Goal: Contribute content: Add original content to the website for others to see

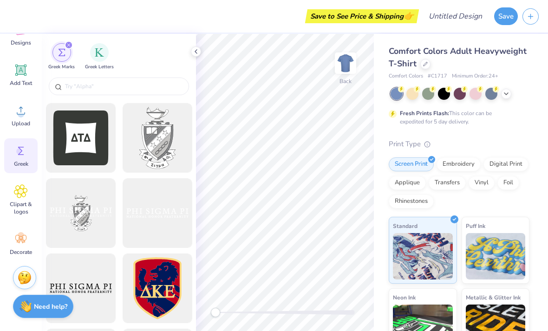
scroll to position [76, 0]
click at [26, 235] on icon at bounding box center [21, 239] width 14 height 14
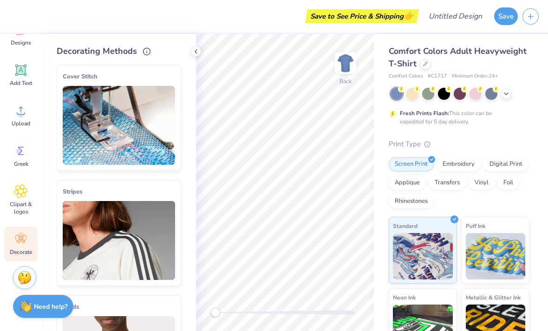
click at [26, 118] on div "Upload" at bounding box center [20, 115] width 33 height 35
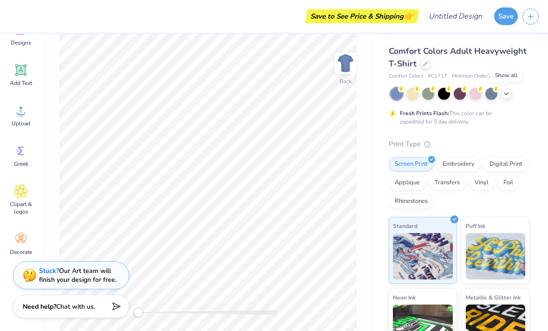
click at [508, 94] on icon at bounding box center [505, 93] width 7 height 7
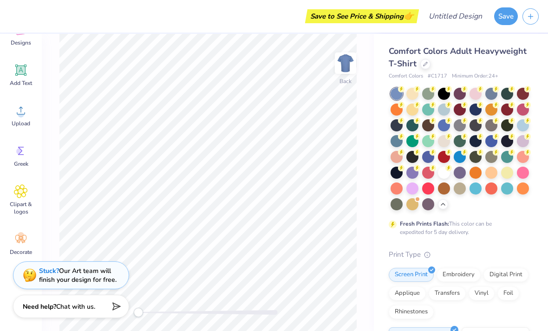
click at [15, 195] on icon at bounding box center [20, 191] width 13 height 14
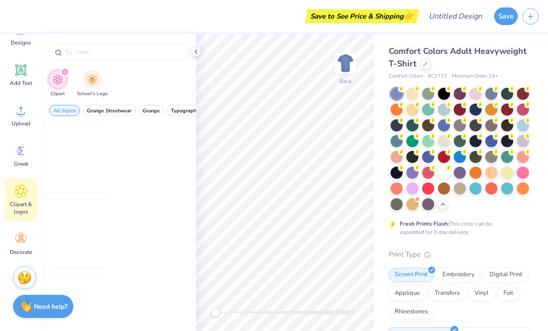
scroll to position [0, 0]
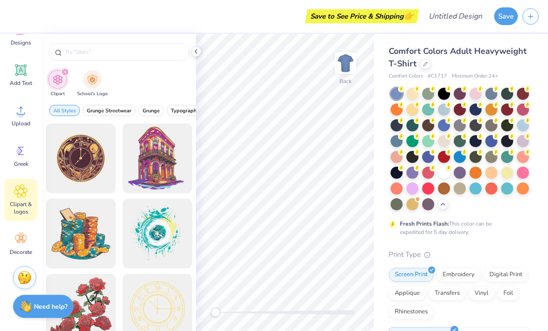
click at [124, 57] on input "text" at bounding box center [123, 51] width 119 height 9
type input "Truck"
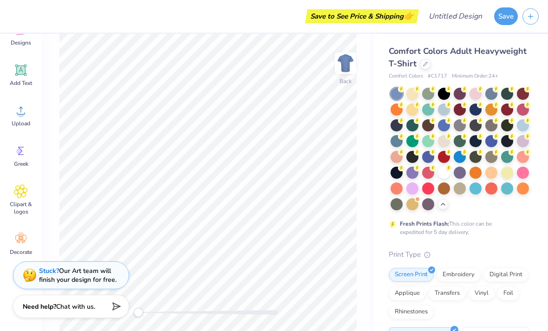
click at [23, 249] on span "Decorate" at bounding box center [21, 251] width 22 height 7
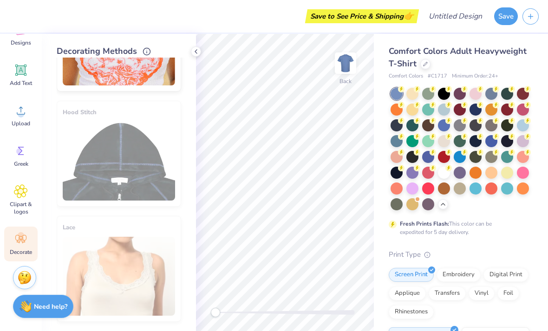
scroll to position [76, 0]
click at [27, 200] on div "Clipart & logos" at bounding box center [20, 200] width 33 height 42
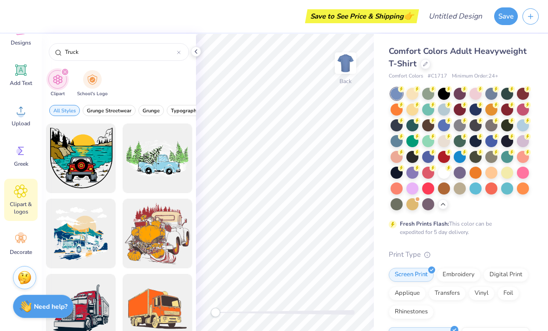
click at [180, 52] on icon at bounding box center [179, 53] width 4 height 4
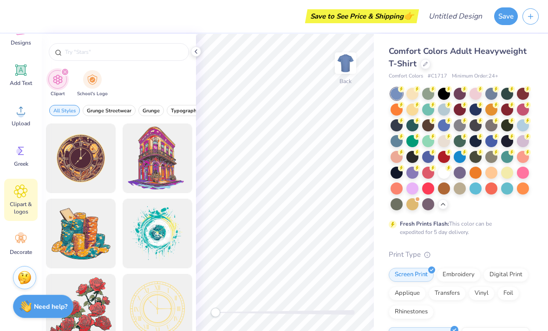
click at [137, 53] on input "text" at bounding box center [123, 51] width 119 height 9
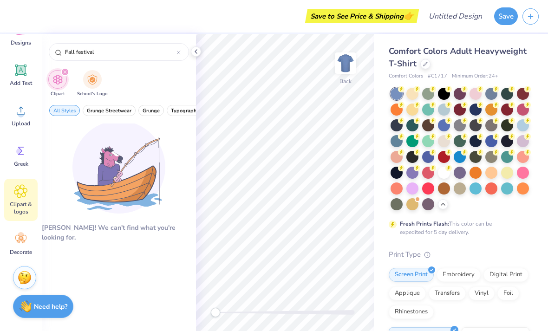
click at [92, 55] on input "Fall festival" at bounding box center [120, 51] width 113 height 9
click at [91, 55] on input "Fall festival" at bounding box center [120, 51] width 113 height 9
type input "Fall"
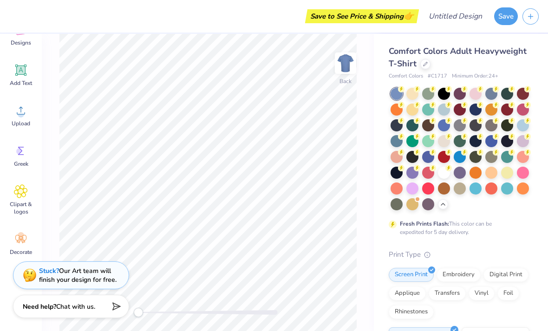
click at [24, 201] on span "Clipart & logos" at bounding box center [21, 208] width 31 height 15
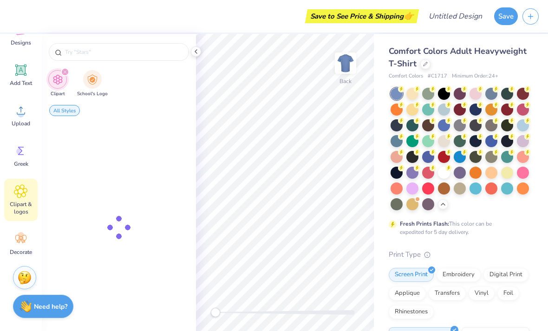
type input "Fall"
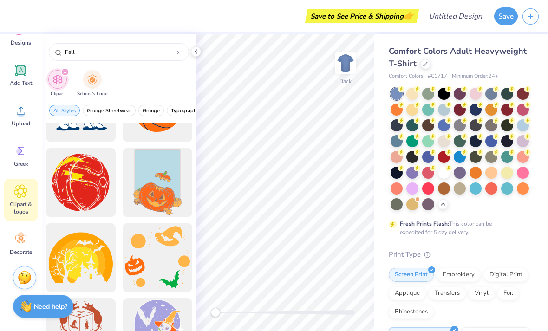
scroll to position [5389, 0]
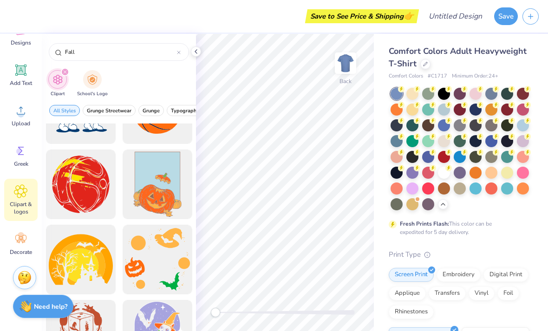
click at [160, 179] on div at bounding box center [158, 184] width 70 height 70
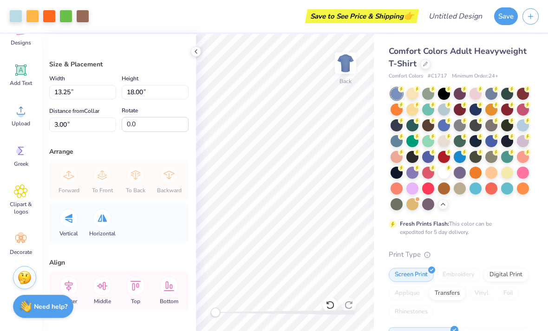
scroll to position [0, 0]
type input "-0.3"
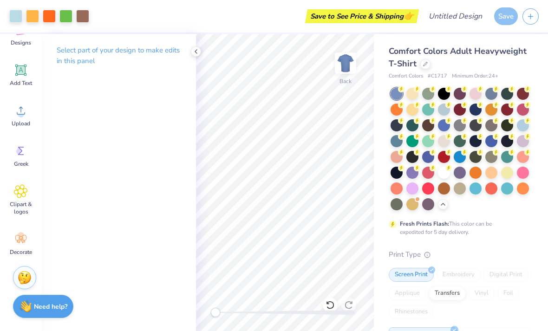
click at [347, 64] on img at bounding box center [345, 63] width 19 height 19
click at [344, 61] on img at bounding box center [345, 63] width 19 height 19
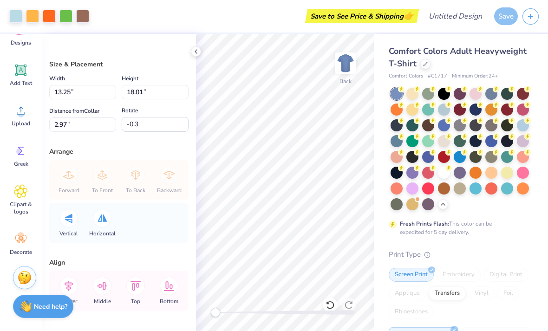
click at [329, 304] on icon at bounding box center [329, 304] width 9 height 9
click at [330, 305] on icon at bounding box center [329, 304] width 9 height 9
type input "18.00"
type input "3.00"
type input "0.0"
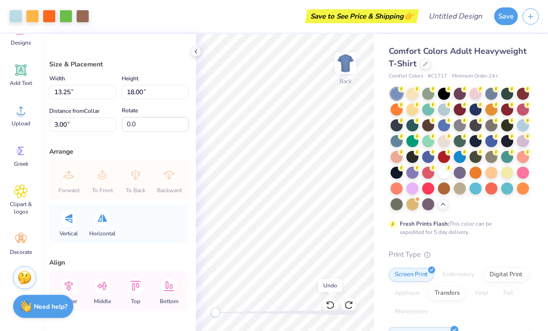
click at [329, 305] on icon at bounding box center [329, 304] width 9 height 9
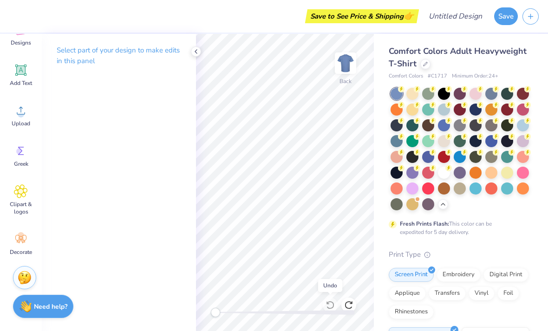
click at [195, 55] on div at bounding box center [196, 51] width 10 height 10
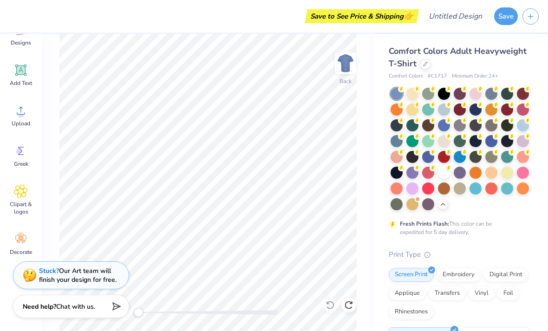
click at [338, 64] on img at bounding box center [345, 63] width 19 height 19
click at [336, 67] on img at bounding box center [345, 63] width 19 height 19
click at [345, 67] on img at bounding box center [345, 63] width 19 height 19
click at [23, 195] on icon at bounding box center [20, 191] width 13 height 14
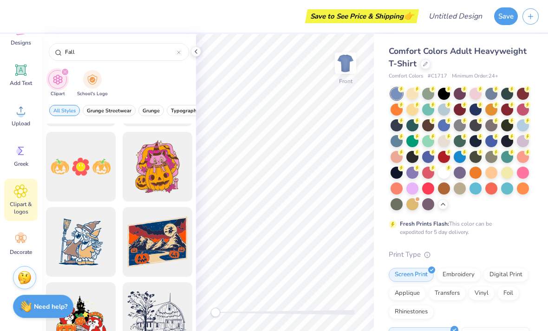
scroll to position [5930, 0]
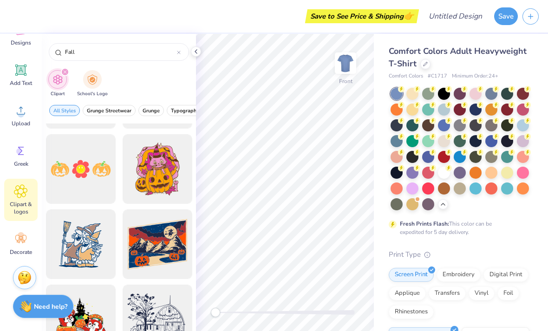
click at [351, 63] on img at bounding box center [345, 63] width 19 height 19
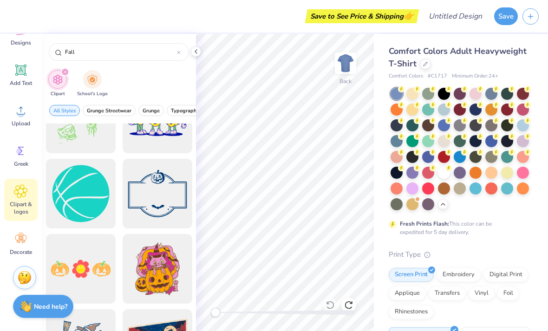
scroll to position [5831, 0]
click at [161, 192] on div at bounding box center [158, 194] width 70 height 70
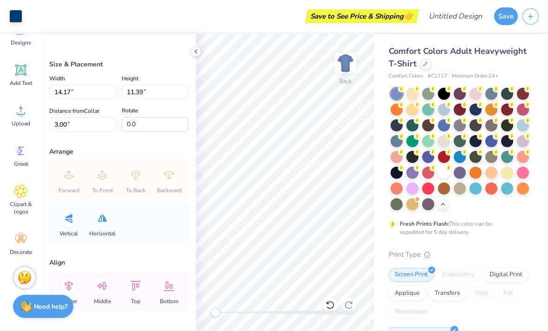
type input "4.33"
type input "3.48"
click at [347, 58] on img at bounding box center [345, 63] width 19 height 19
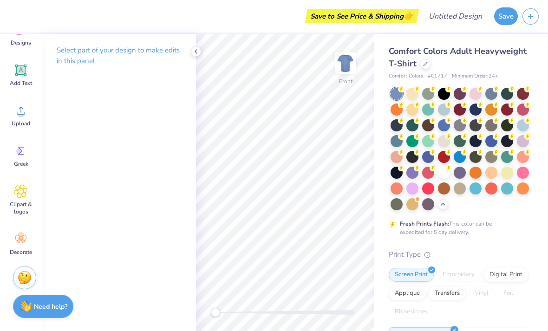
click at [24, 202] on span "Clipart & logos" at bounding box center [21, 208] width 31 height 15
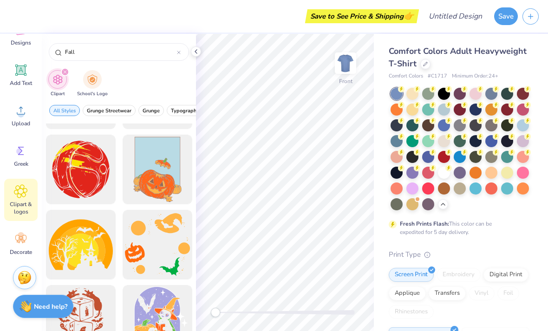
scroll to position [5403, 0]
click at [162, 183] on div at bounding box center [158, 170] width 70 height 70
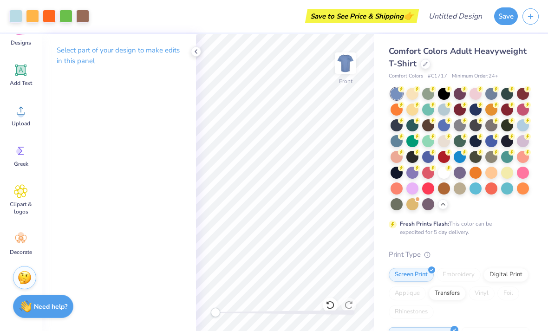
click at [21, 243] on icon at bounding box center [21, 239] width 14 height 14
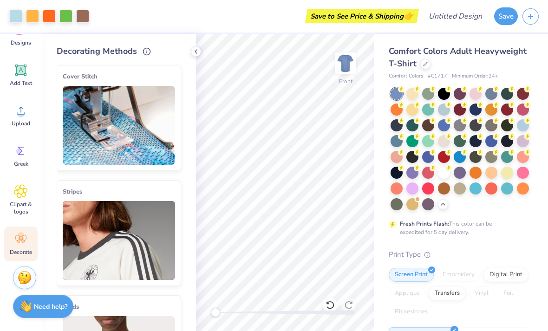
click at [24, 204] on span "Clipart & logos" at bounding box center [21, 208] width 31 height 15
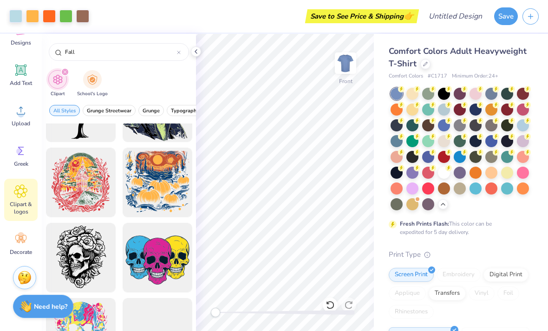
scroll to position [9978, 0]
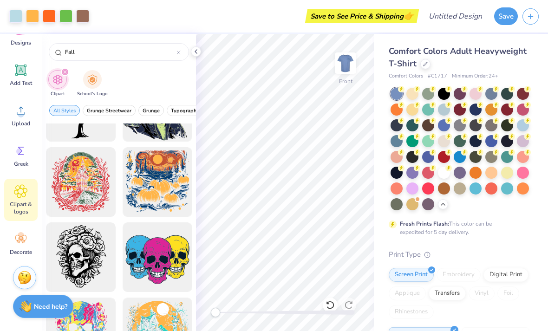
click at [165, 185] on div at bounding box center [158, 182] width 70 height 70
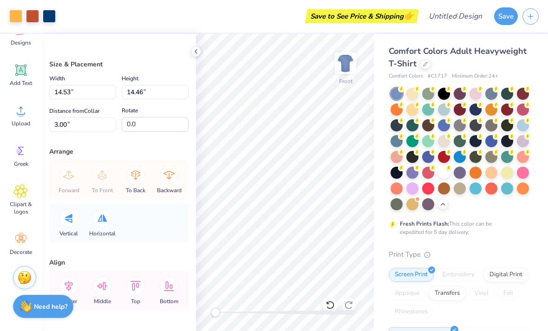
click at [23, 194] on icon at bounding box center [21, 191] width 6 height 6
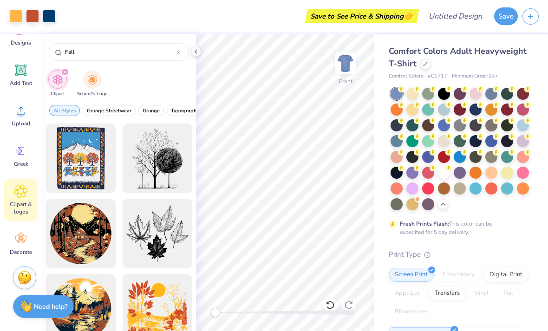
click at [21, 195] on icon at bounding box center [20, 191] width 13 height 13
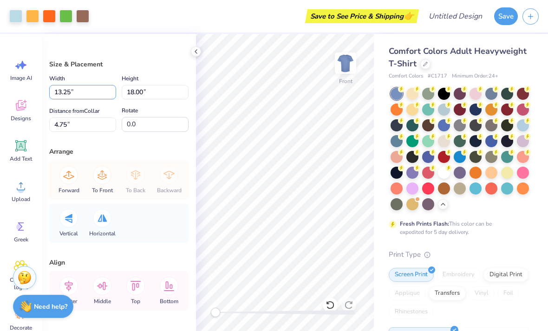
scroll to position [0, 0]
click at [197, 50] on polyline at bounding box center [196, 52] width 2 height 4
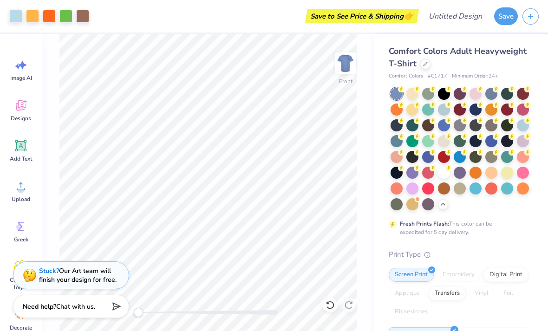
type input "14.53"
type input "14.46"
type input "3.00"
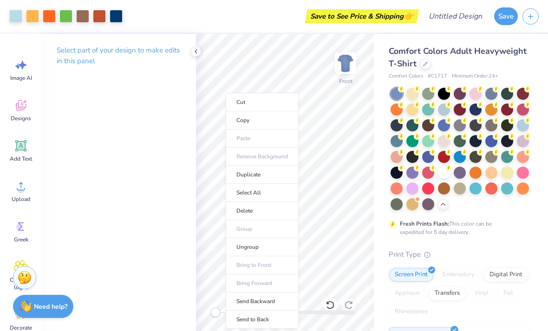
click at [263, 217] on li "Delete" at bounding box center [262, 211] width 73 height 18
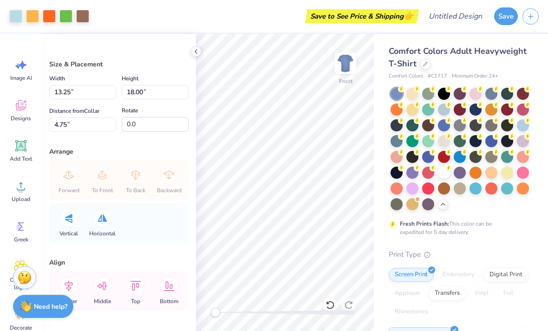
click at [325, 301] on icon at bounding box center [329, 304] width 9 height 9
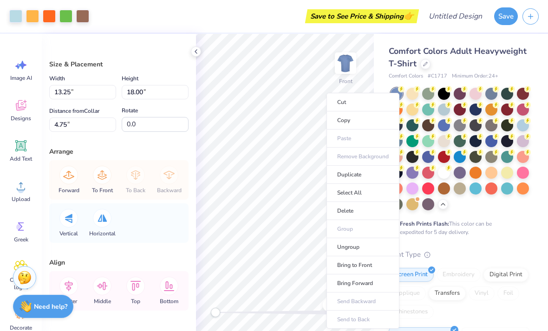
click at [367, 212] on li "Delete" at bounding box center [362, 211] width 73 height 18
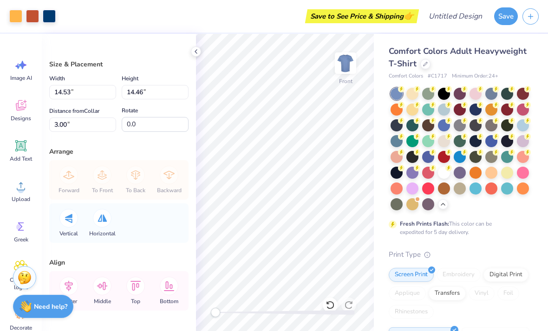
type input "12.21"
type input "12.15"
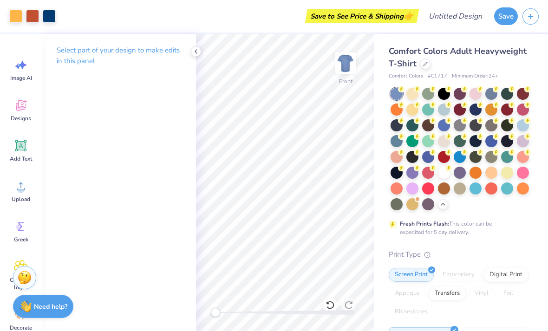
click at [14, 266] on icon at bounding box center [20, 267] width 13 height 14
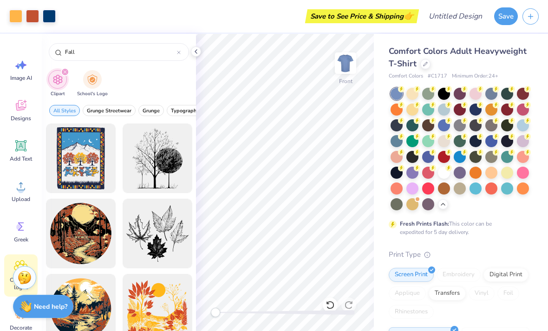
click at [185, 56] on div "Fall" at bounding box center [119, 52] width 140 height 18
click at [173, 52] on input "Fall" at bounding box center [120, 51] width 113 height 9
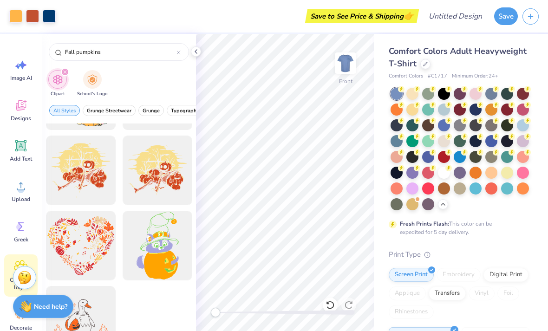
scroll to position [63, 0]
click at [82, 54] on input "Fall pumpkins" at bounding box center [120, 51] width 113 height 9
click at [72, 53] on input "Fall pumpkins" at bounding box center [120, 51] width 113 height 9
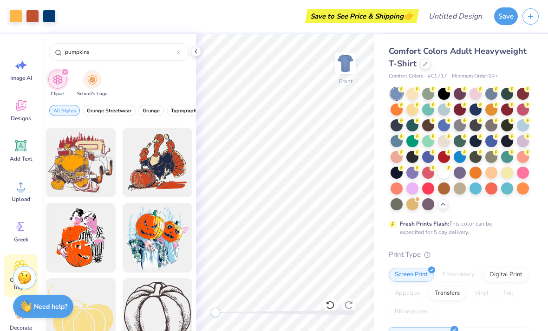
scroll to position [1572, 0]
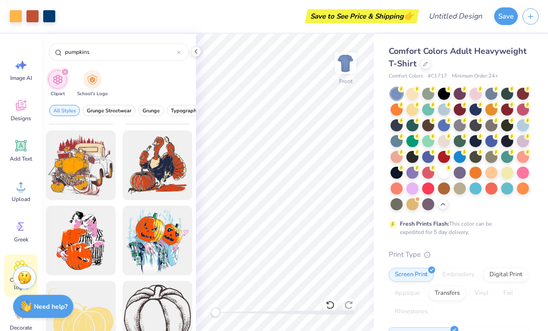
type input "pumpkins"
click at [85, 161] on div at bounding box center [81, 165] width 70 height 70
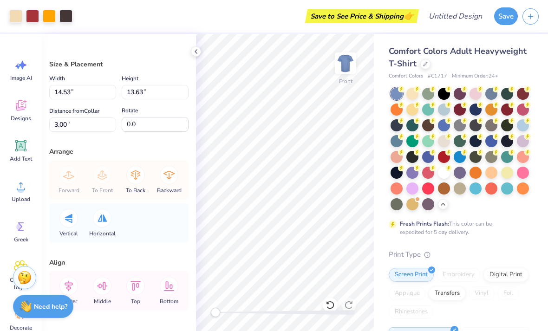
click at [15, 260] on icon at bounding box center [20, 267] width 13 height 14
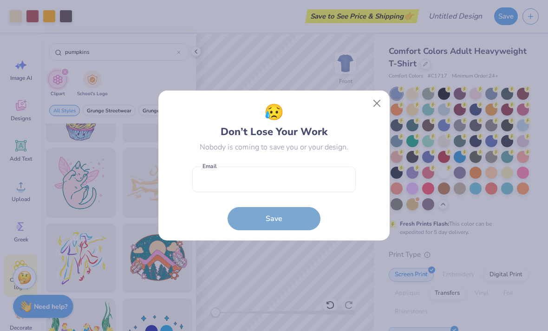
click at [377, 105] on button "Close" at bounding box center [377, 104] width 18 height 18
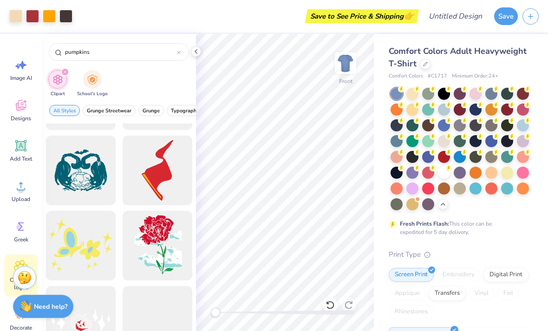
scroll to position [4500, 0]
click at [178, 51] on div at bounding box center [179, 52] width 4 height 8
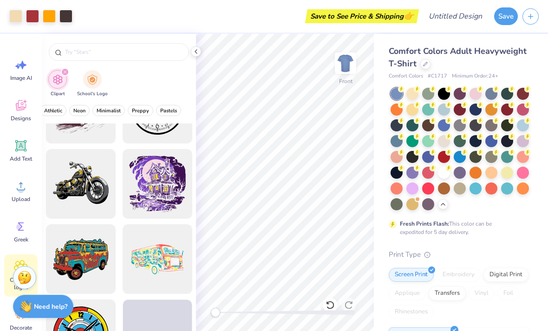
scroll to position [500, 0]
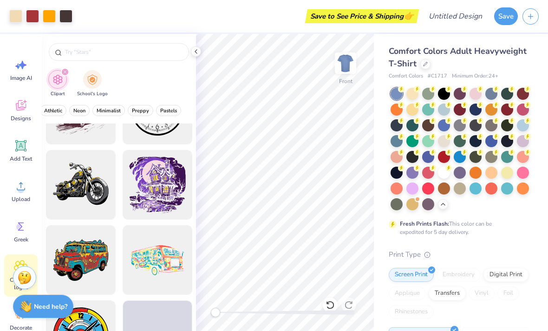
click at [132, 52] on input "text" at bounding box center [123, 51] width 119 height 9
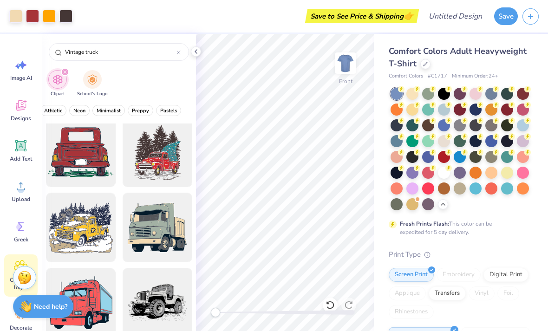
scroll to position [457, 0]
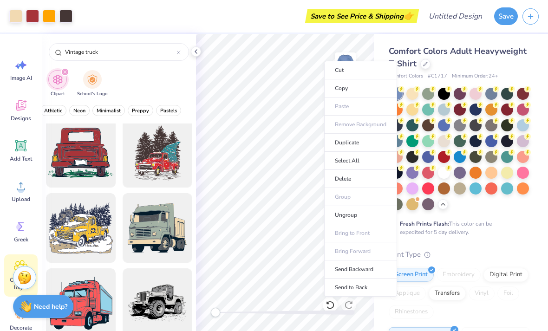
type input "Vintage truck"
click at [362, 178] on li "Delete" at bounding box center [360, 179] width 73 height 18
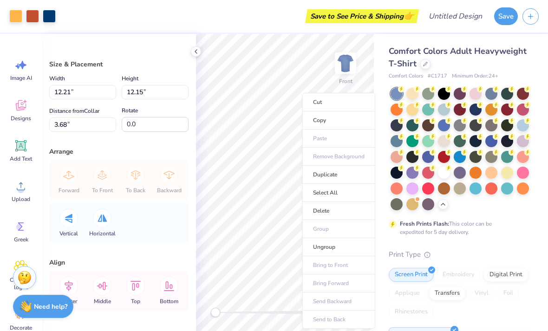
click at [342, 210] on li "Delete" at bounding box center [338, 211] width 73 height 18
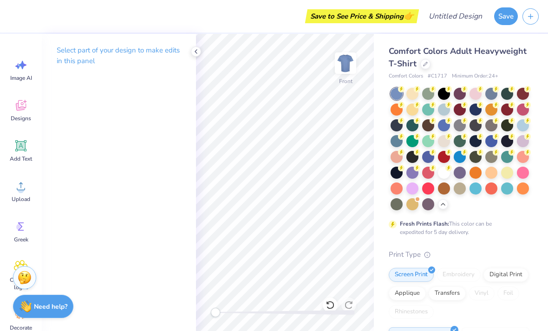
click at [20, 262] on icon at bounding box center [20, 266] width 13 height 13
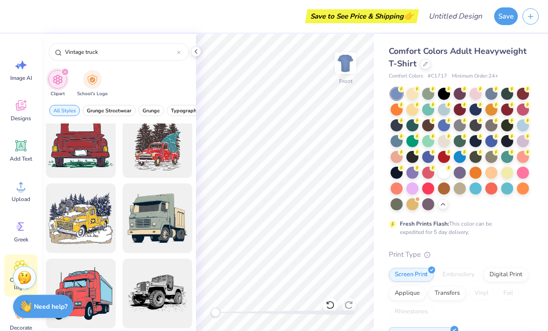
scroll to position [467, 0]
click at [84, 146] on div at bounding box center [81, 143] width 70 height 70
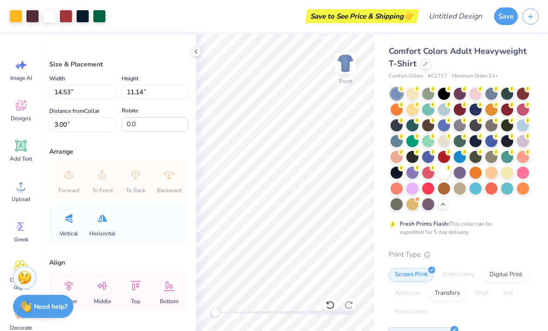
type input "10.20"
type input "7.82"
type input "11.66"
type input "8.94"
type input "4.74"
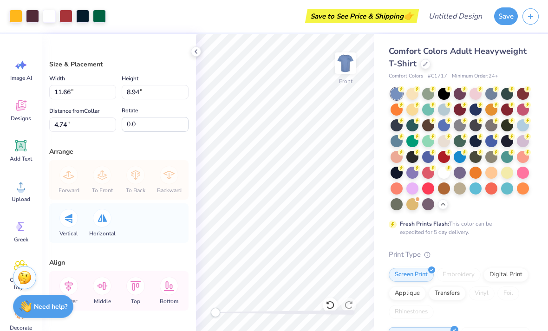
click at [200, 52] on div at bounding box center [196, 51] width 10 height 10
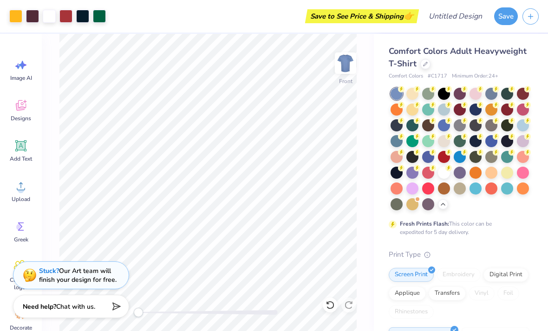
click at [70, 21] on div at bounding box center [65, 16] width 13 height 13
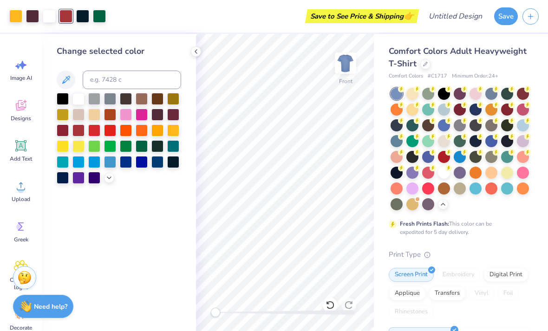
click at [109, 166] on div at bounding box center [110, 162] width 12 height 12
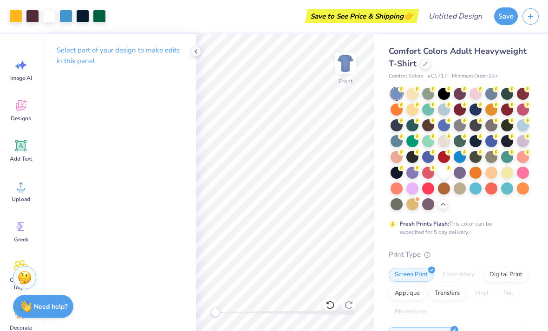
click at [446, 171] on div at bounding box center [444, 173] width 12 height 12
click at [69, 18] on div at bounding box center [65, 16] width 13 height 13
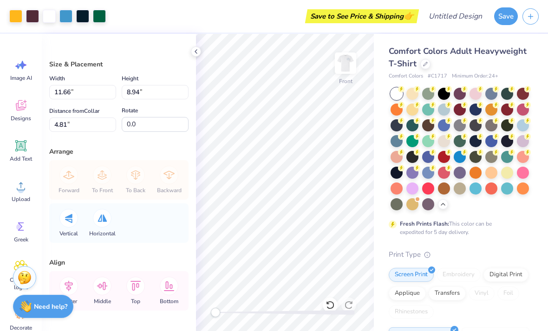
click at [197, 55] on icon at bounding box center [195, 51] width 7 height 7
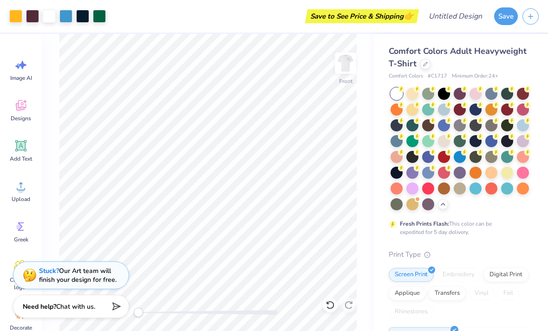
click at [25, 233] on icon at bounding box center [21, 227] width 14 height 14
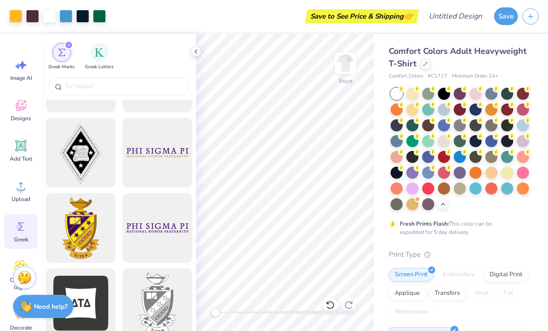
scroll to position [217, 0]
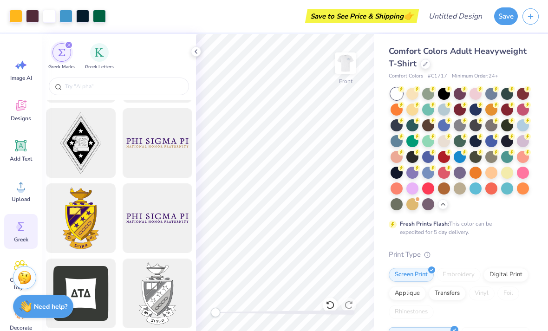
click at [95, 56] on img "filter for Greek Letters" at bounding box center [99, 52] width 9 height 9
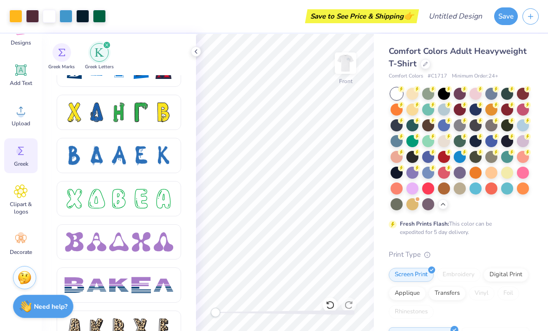
scroll to position [1319, 0]
click at [19, 200] on div "Clipart & logos" at bounding box center [20, 200] width 33 height 42
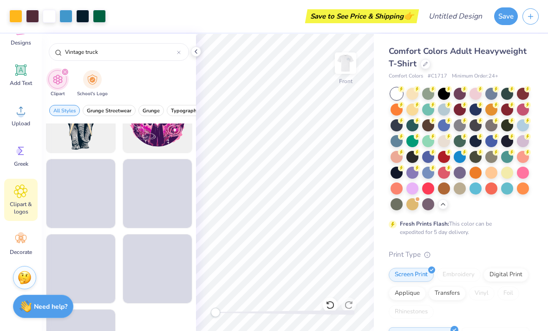
scroll to position [1096, 0]
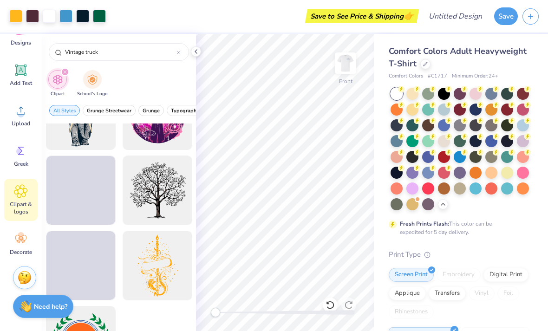
click at [180, 49] on div at bounding box center [179, 52] width 4 height 8
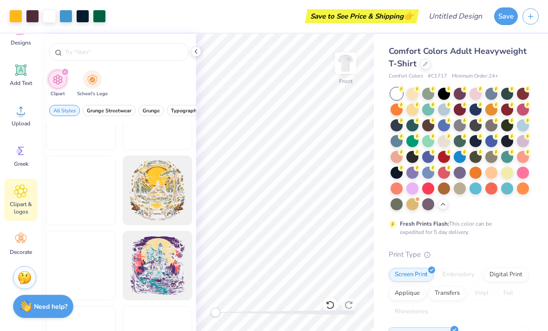
click at [155, 53] on input "text" at bounding box center [123, 51] width 119 height 9
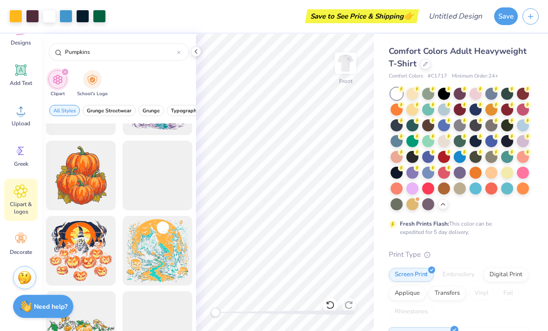
scroll to position [877, 0]
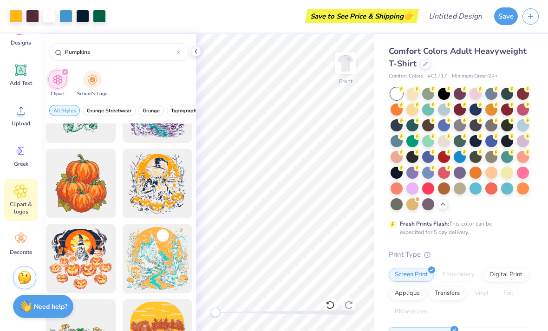
type input "Pumpkins"
click at [81, 188] on div at bounding box center [81, 184] width 70 height 70
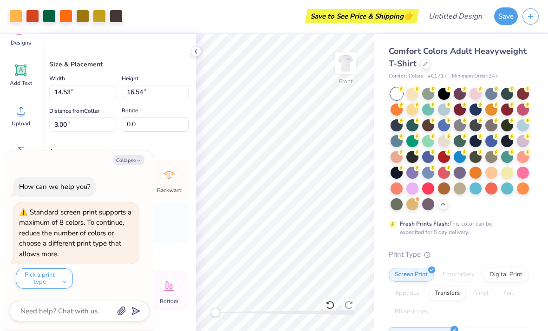
type textarea "x"
type input "4.70"
type input "5.35"
type textarea "x"
type input "3.45"
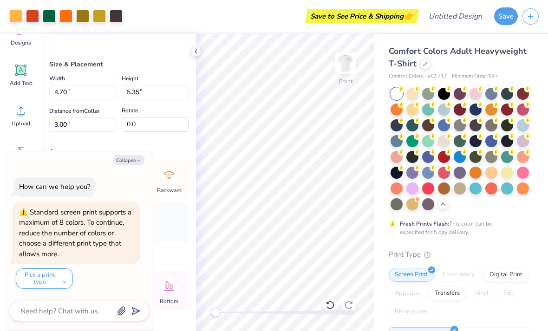
type input "3.93"
type textarea "x"
type input "11.66"
type input "8.94"
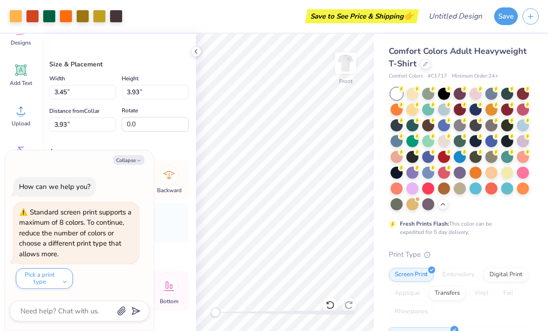
type input "4.81"
click at [378, 250] on div "Comfort Colors Adult Heavyweight T-Shirt Comfort Colors # C1717 Minimum Order: …" at bounding box center [461, 285] width 174 height 503
click at [381, 58] on div "Comfort Colors Adult Heavyweight T-Shirt Comfort Colors # C1717 Minimum Order: …" at bounding box center [461, 285] width 174 height 503
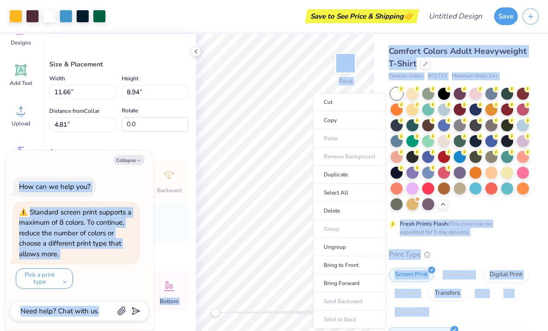
click at [337, 213] on li "Delete" at bounding box center [349, 211] width 73 height 18
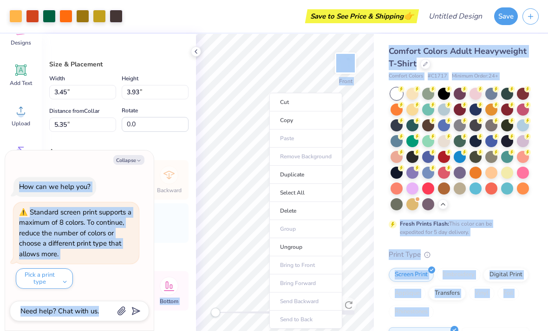
click at [301, 208] on li "Delete" at bounding box center [305, 211] width 73 height 18
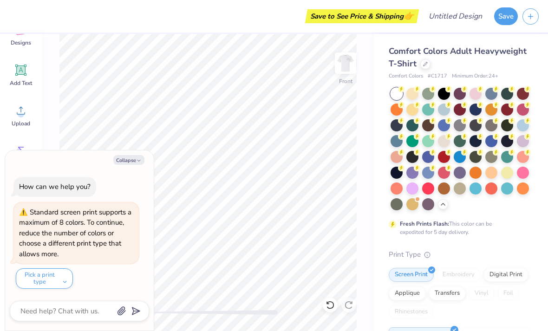
scroll to position [0, 0]
click at [130, 161] on button "Collapse" at bounding box center [128, 160] width 31 height 10
type textarea "x"
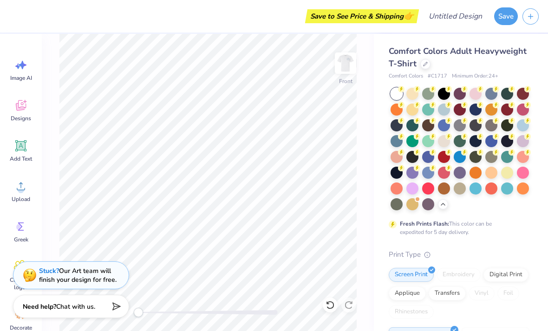
click at [21, 116] on span "Designs" at bounding box center [21, 118] width 20 height 7
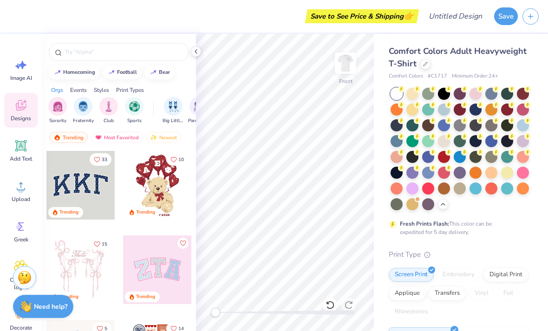
click at [151, 57] on input "text" at bounding box center [123, 51] width 119 height 9
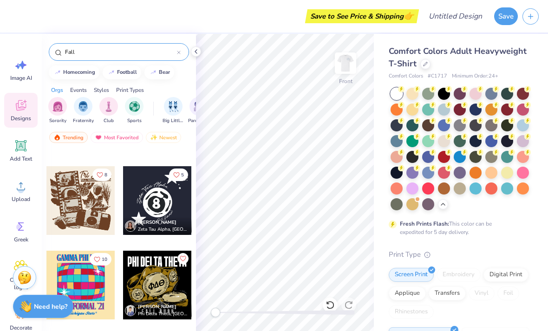
scroll to position [664, 0]
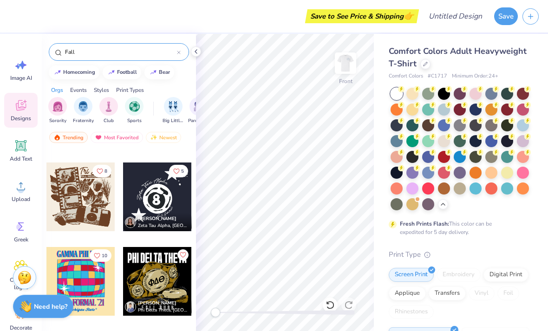
type input "Fall"
click at [20, 195] on div "Upload" at bounding box center [20, 191] width 33 height 35
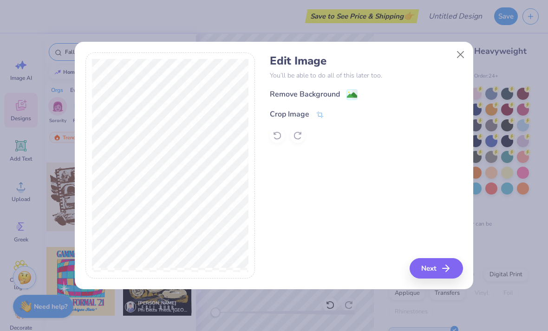
click at [424, 270] on button "Next" at bounding box center [435, 268] width 53 height 20
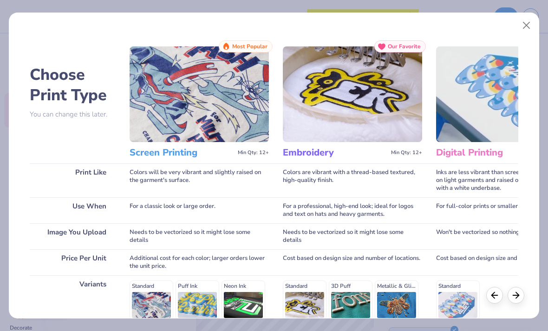
click at [227, 102] on img at bounding box center [199, 94] width 139 height 96
click at [172, 154] on h3 "Screen Printing" at bounding box center [182, 153] width 104 height 12
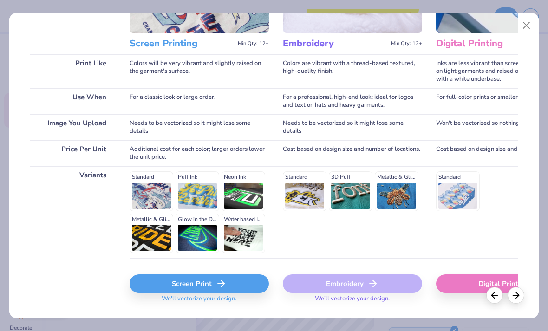
scroll to position [109, 0]
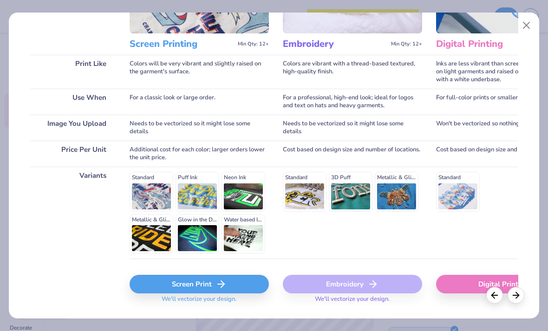
click at [207, 282] on div "Screen Print" at bounding box center [199, 284] width 139 height 19
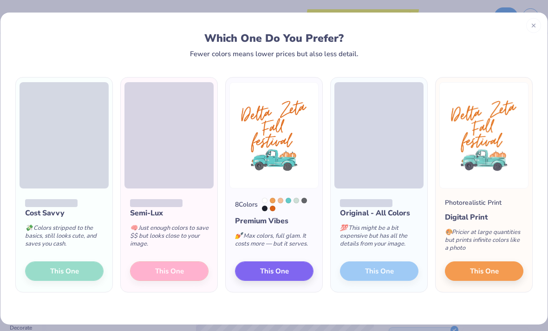
click at [290, 271] on button "This One" at bounding box center [274, 270] width 78 height 19
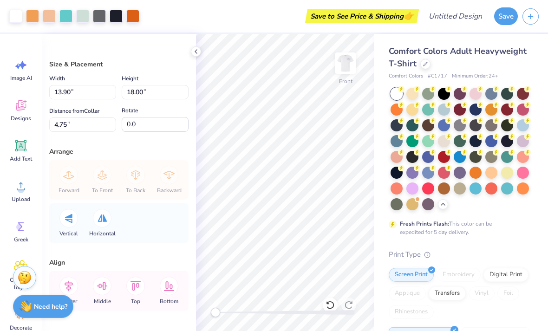
click at [324, 238] on div "Edit Image You’ll be able to do all of this later too. Next" at bounding box center [366, 142] width 193 height 227
click at [20, 17] on div "Edit Image You’ll be able to do all of this later too. Next" at bounding box center [274, 165] width 548 height 331
click at [26, 188] on div "Edit Image You’ll be able to do all of this later too. Next" at bounding box center [274, 165] width 548 height 331
click at [21, 191] on div "Edit Image You’ll be able to do all of this later too. Next" at bounding box center [274, 165] width 548 height 331
click at [283, 71] on div "Edit Image You’ll be able to do all of this later too. Next" at bounding box center [366, 142] width 193 height 227
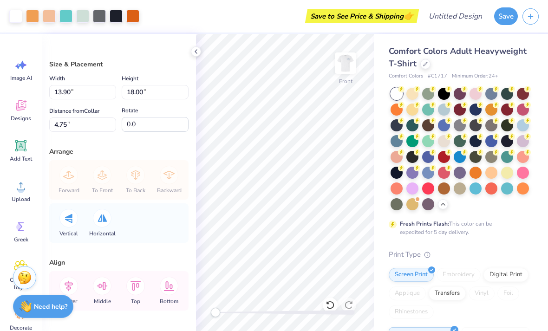
click at [333, 229] on div "Edit Image You’ll be able to do all of this later too. Next" at bounding box center [366, 142] width 193 height 227
click at [318, 280] on div "Edit Image You’ll be able to do all of this later too. Next" at bounding box center [274, 165] width 548 height 331
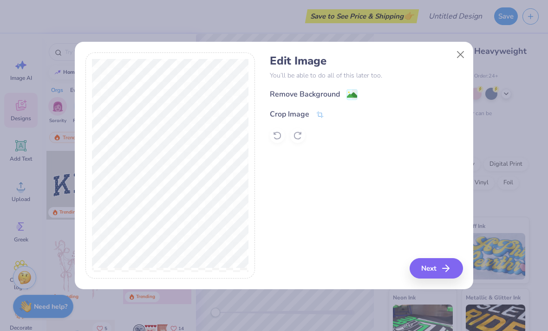
click at [340, 95] on div "Remove Background" at bounding box center [305, 94] width 70 height 11
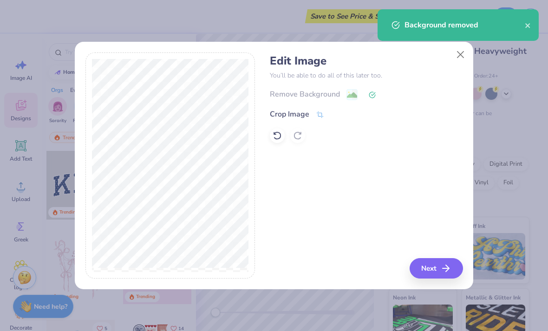
click at [442, 264] on icon "button" at bounding box center [445, 268] width 11 height 11
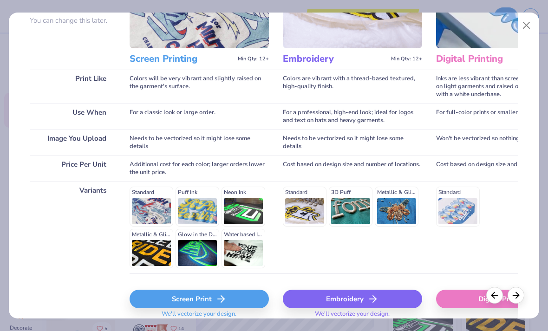
scroll to position [105, 0]
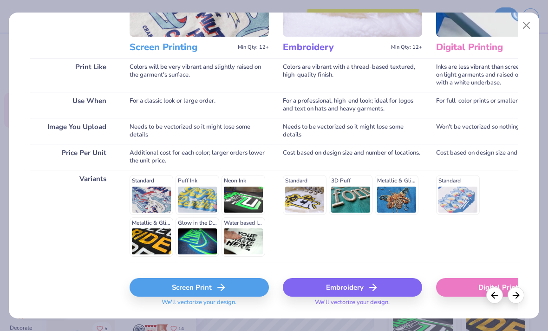
click at [226, 280] on div "Screen Print" at bounding box center [199, 287] width 139 height 19
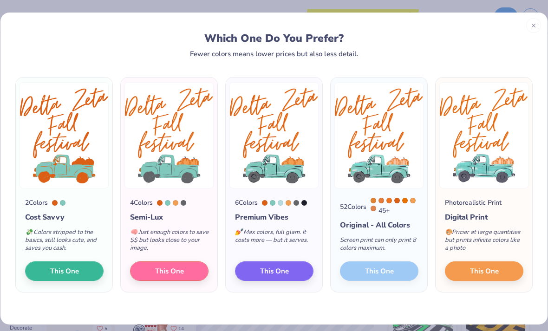
click at [170, 267] on span "This One" at bounding box center [169, 271] width 29 height 11
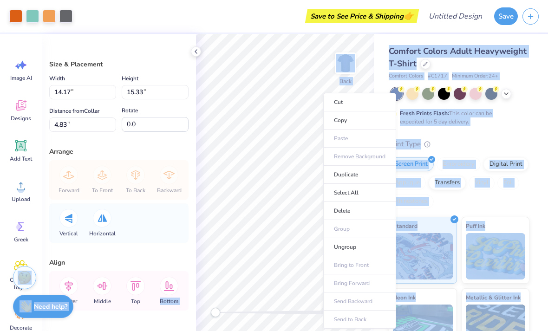
click at [345, 119] on li "Copy" at bounding box center [359, 120] width 73 height 18
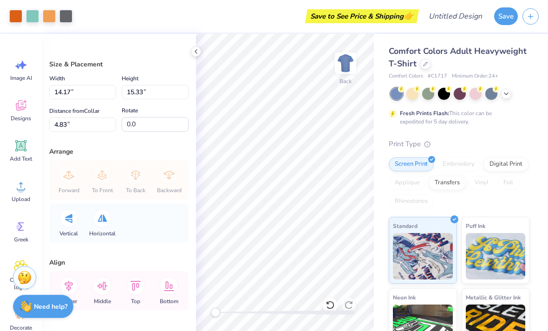
click at [346, 61] on img at bounding box center [345, 63] width 19 height 19
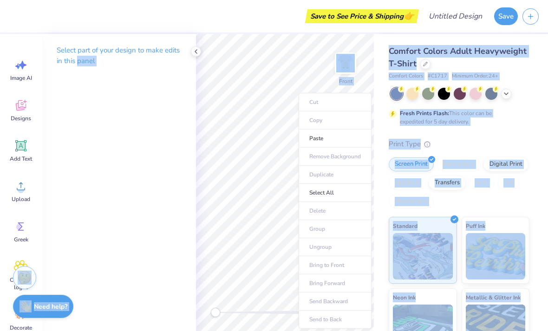
click at [324, 132] on li "Paste" at bounding box center [334, 139] width 73 height 18
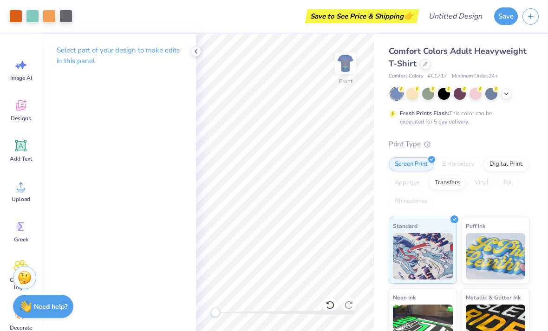
click at [350, 60] on img at bounding box center [345, 63] width 19 height 19
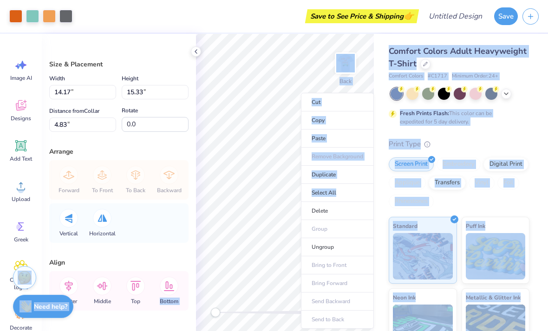
click at [333, 211] on li "Delete" at bounding box center [337, 211] width 73 height 18
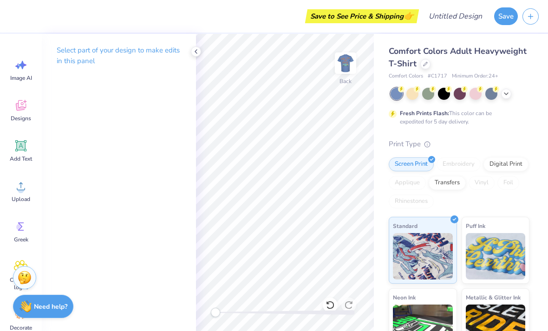
click at [348, 67] on img at bounding box center [345, 63] width 19 height 19
click at [198, 52] on icon at bounding box center [195, 51] width 7 height 7
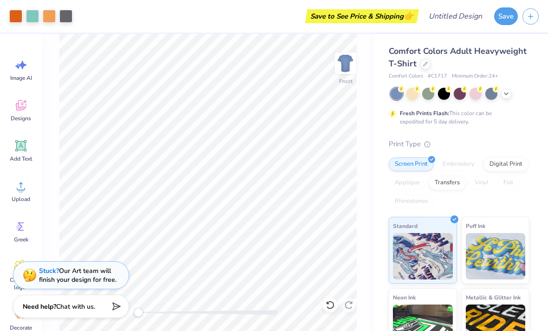
click at [505, 97] on div at bounding box center [459, 94] width 139 height 12
click at [505, 93] on icon at bounding box center [505, 93] width 7 height 7
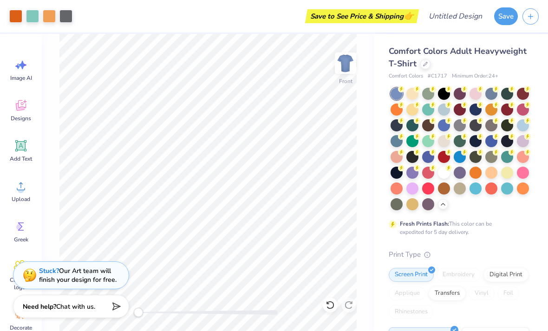
click at [445, 114] on div at bounding box center [444, 110] width 12 height 12
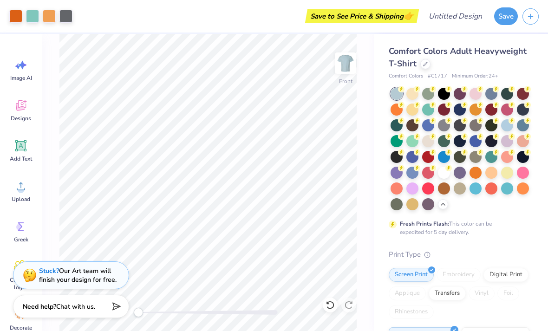
click at [33, 19] on div at bounding box center [32, 16] width 13 height 13
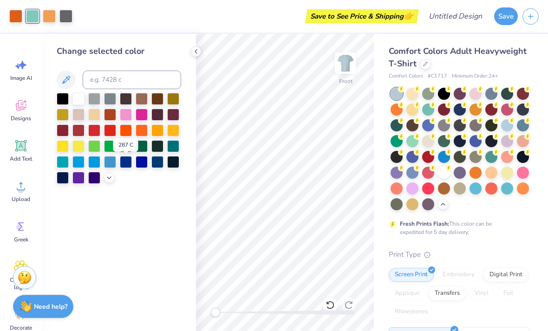
click at [127, 164] on div at bounding box center [126, 162] width 12 height 12
click at [65, 181] on div at bounding box center [63, 178] width 12 height 12
click at [64, 19] on div at bounding box center [65, 16] width 13 height 13
click at [63, 105] on div at bounding box center [63, 99] width 12 height 12
click at [35, 20] on div at bounding box center [32, 16] width 13 height 13
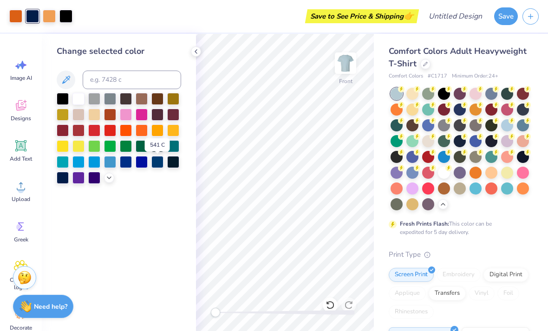
click at [156, 166] on div at bounding box center [157, 162] width 12 height 12
click at [410, 96] on div at bounding box center [412, 94] width 12 height 12
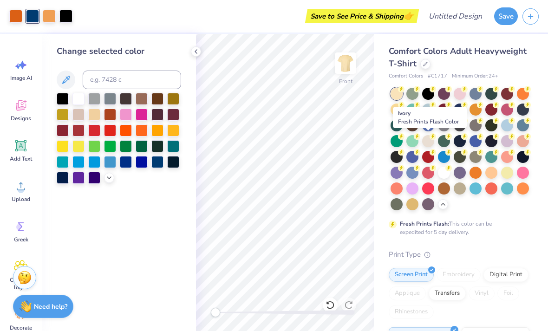
click at [426, 141] on div at bounding box center [428, 141] width 12 height 12
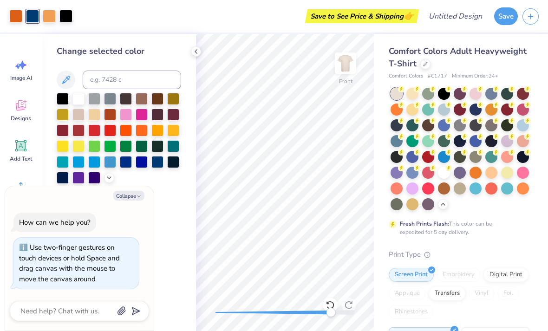
click at [330, 305] on icon at bounding box center [329, 304] width 9 height 9
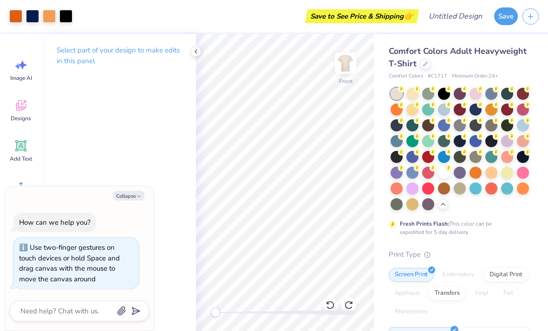
click at [329, 306] on icon at bounding box center [329, 304] width 9 height 9
click at [328, 305] on icon at bounding box center [329, 304] width 9 height 9
click at [504, 16] on button "Save" at bounding box center [506, 16] width 24 height 18
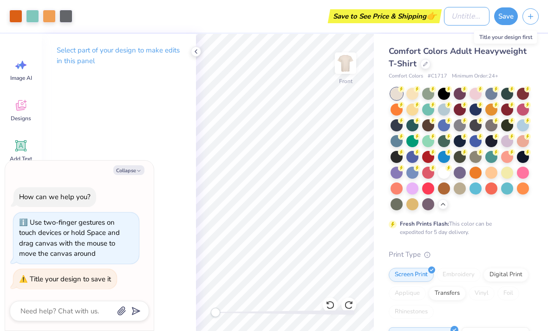
click at [452, 14] on input "Design Title" at bounding box center [466, 16] width 45 height 19
type textarea "x"
click at [458, 12] on input "Design Title" at bounding box center [466, 16] width 45 height 19
type input "Phil #I"
type textarea "x"
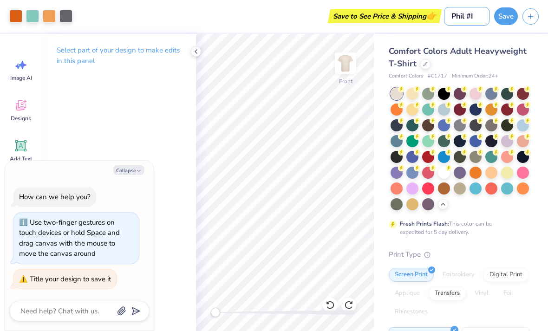
click at [466, 12] on input "Phil #I" at bounding box center [466, 16] width 45 height 19
type input "Philo #I"
type textarea "x"
type input "Philo #I"
click at [505, 16] on button "Save" at bounding box center [506, 16] width 24 height 18
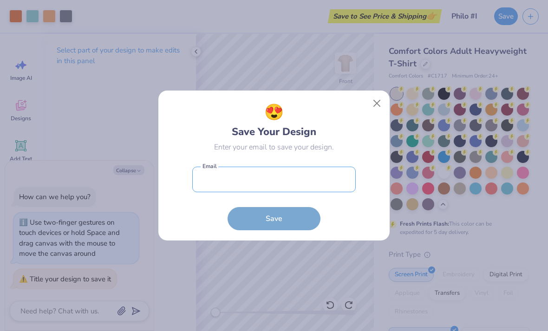
click at [295, 181] on input "email" at bounding box center [273, 180] width 163 height 26
type input "ca"
type input "catherinehartney@icloud.com"
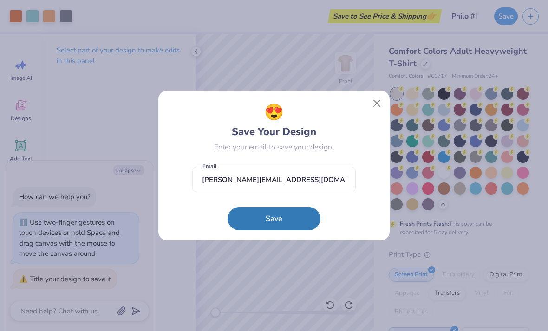
click at [300, 218] on button "Save" at bounding box center [273, 218] width 93 height 23
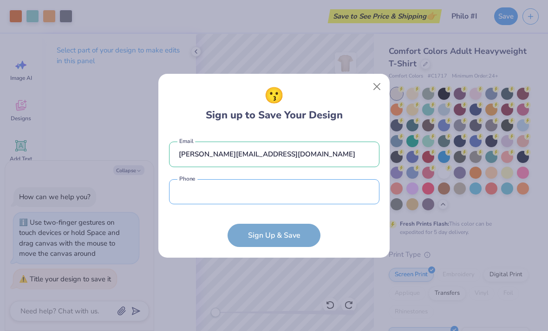
click at [299, 199] on input "tel" at bounding box center [274, 192] width 210 height 26
type input "(727) 220-9557"
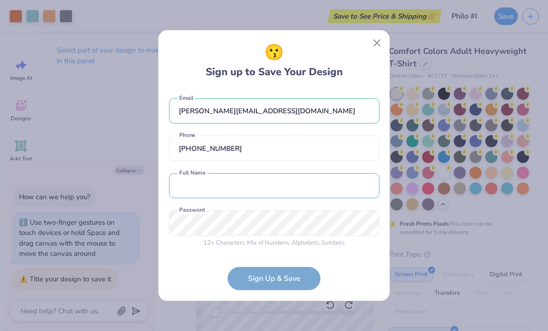
click at [298, 190] on input "text" at bounding box center [274, 186] width 210 height 26
type input "Catherine Hartney"
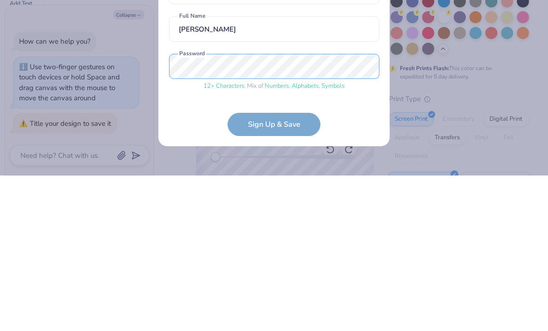
scroll to position [32, 0]
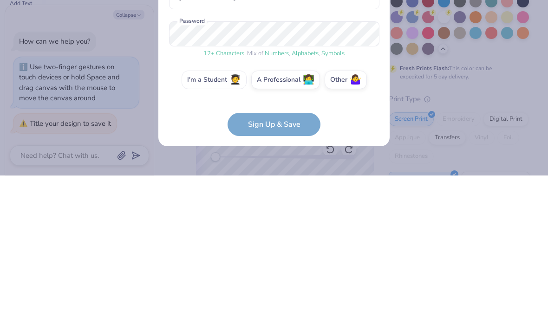
click at [216, 226] on label "I'm a Student 🧑‍🎓" at bounding box center [214, 235] width 65 height 19
click at [271, 267] on input "I'm a Student 🧑‍🎓" at bounding box center [274, 270] width 6 height 6
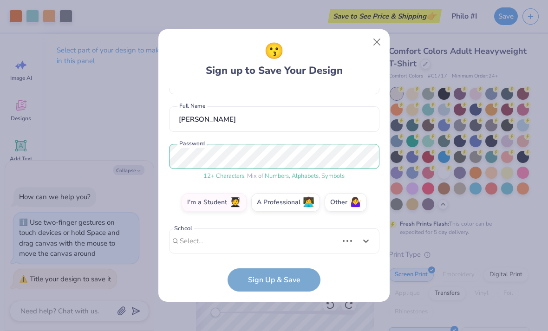
scroll to position [209, 0]
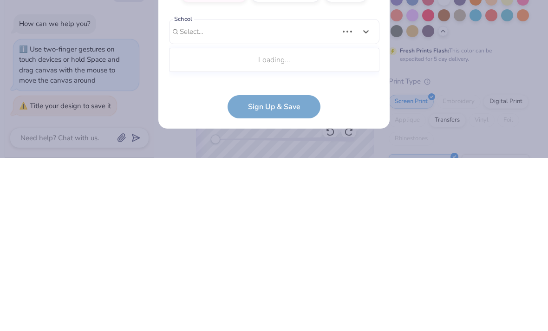
type textarea "x"
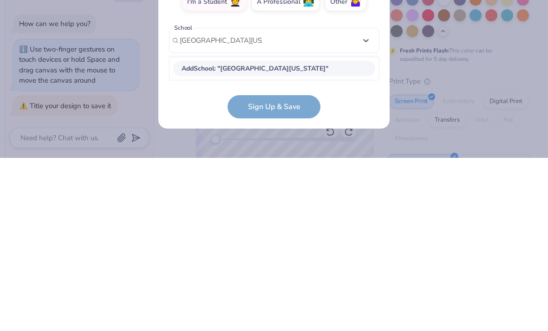
type input "university of central florida"
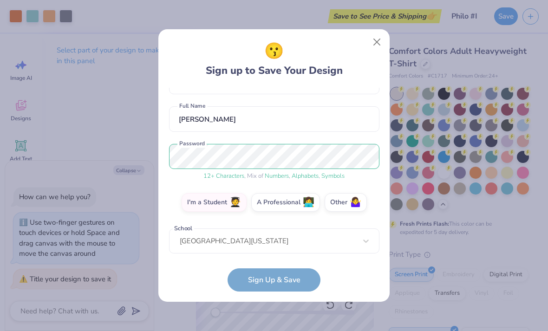
scroll to position [107, 0]
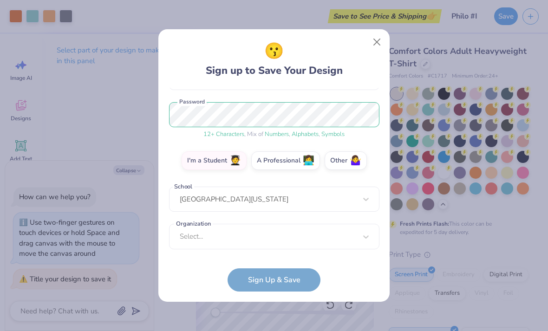
type textarea "x"
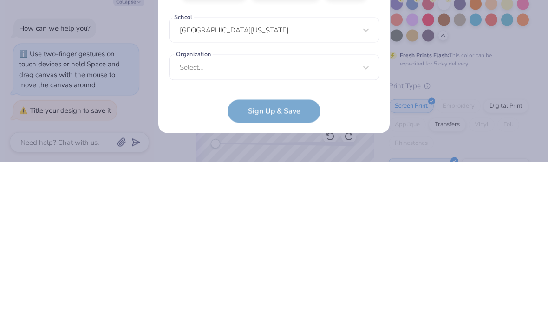
scroll to position [246, 0]
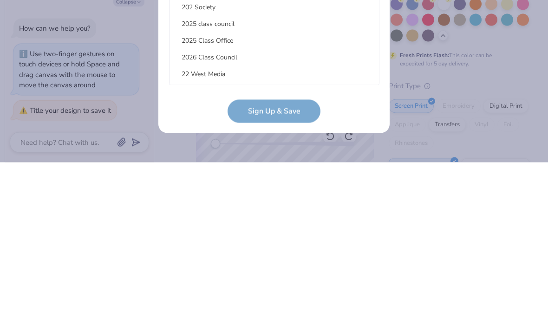
type input "d"
type textarea "x"
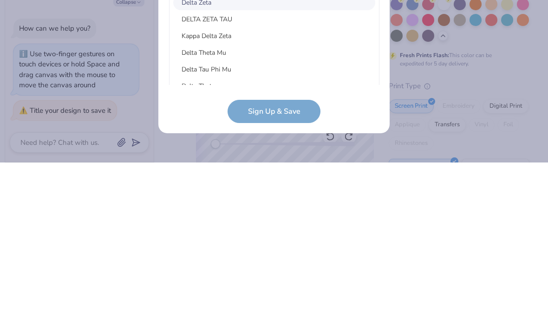
scroll to position [192, 0]
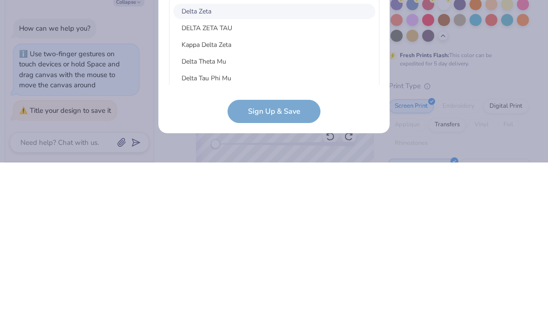
click at [242, 172] on div "Delta Zeta" at bounding box center [274, 179] width 202 height 15
type input "delta zeta"
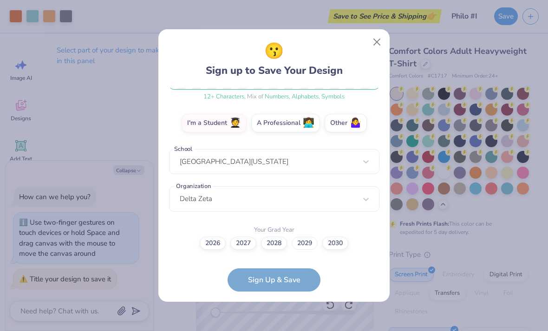
click at [306, 242] on label "2029" at bounding box center [305, 243] width 26 height 13
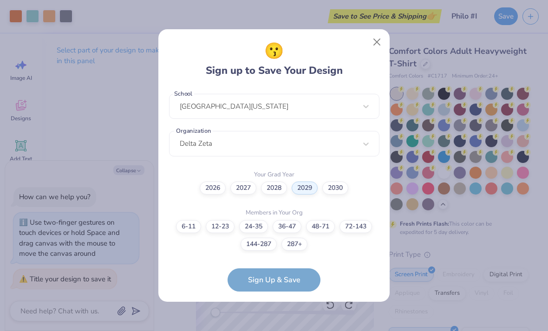
click at [360, 221] on label "72-143" at bounding box center [355, 226] width 32 height 13
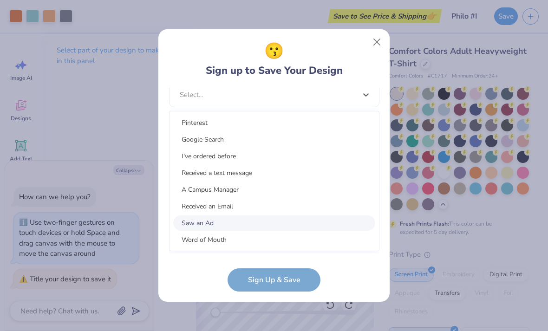
scroll to position [377, 0]
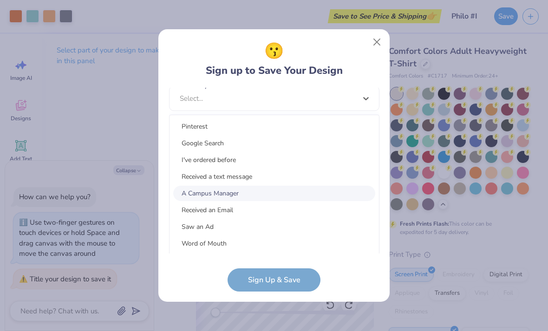
click at [231, 194] on div "A Campus Manager" at bounding box center [274, 193] width 202 height 15
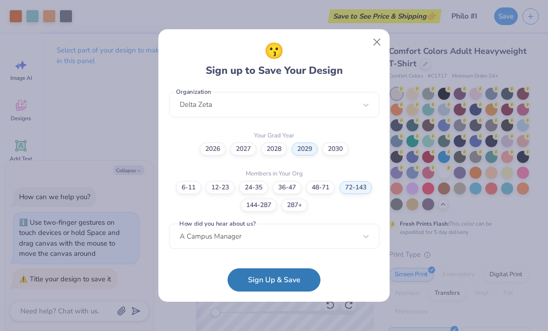
scroll to position [238, 0]
click at [268, 276] on button "Sign Up & Save" at bounding box center [273, 279] width 93 height 23
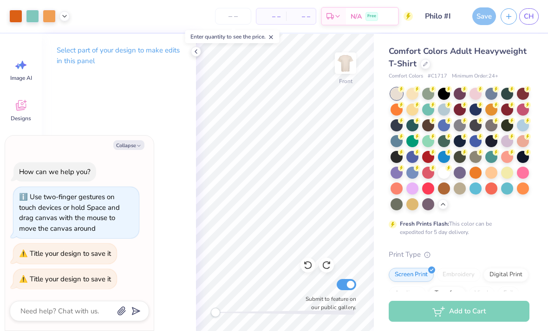
click at [482, 14] on div "Save" at bounding box center [484, 16] width 24 height 18
click at [196, 55] on icon at bounding box center [195, 51] width 7 height 7
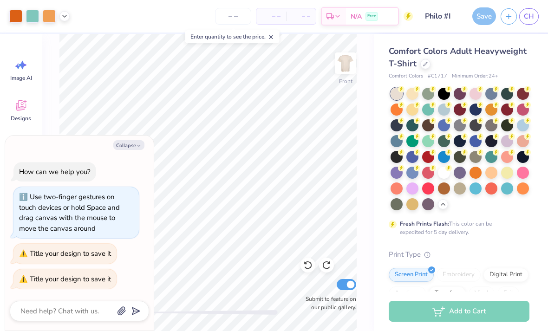
click at [134, 145] on button "Collapse" at bounding box center [128, 145] width 31 height 10
type textarea "x"
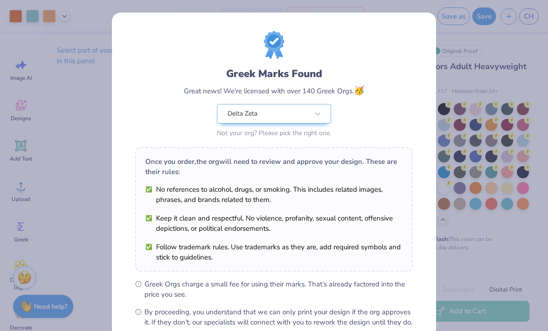
click at [528, 25] on div "Design Saved" at bounding box center [458, 28] width 165 height 42
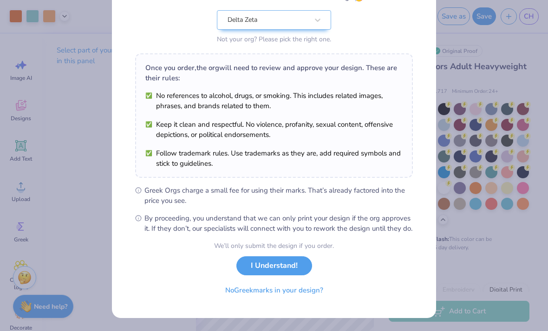
scroll to position [104, 0]
click at [272, 264] on button "I Understand!" at bounding box center [274, 265] width 76 height 19
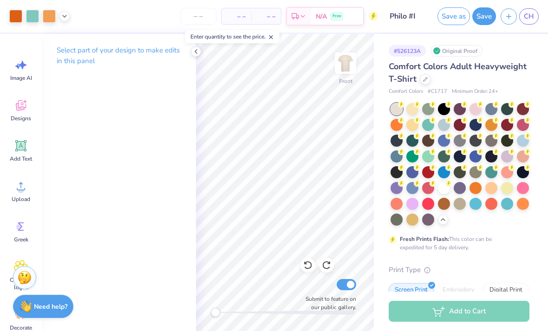
click at [197, 49] on icon at bounding box center [195, 51] width 7 height 7
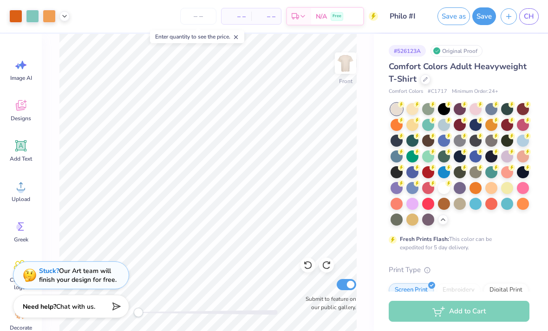
click at [347, 67] on img at bounding box center [345, 63] width 19 height 19
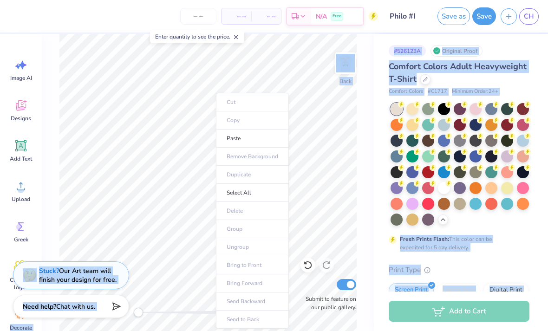
click at [248, 141] on li "Paste" at bounding box center [252, 139] width 73 height 18
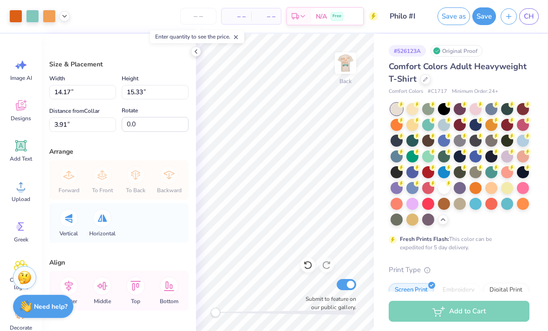
click at [305, 265] on icon at bounding box center [307, 264] width 9 height 9
click at [16, 186] on icon at bounding box center [21, 186] width 14 height 14
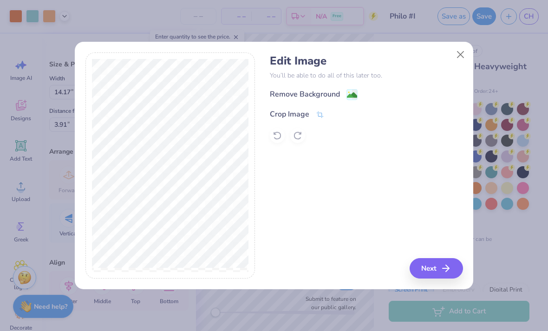
click at [438, 264] on button "Next" at bounding box center [435, 268] width 53 height 20
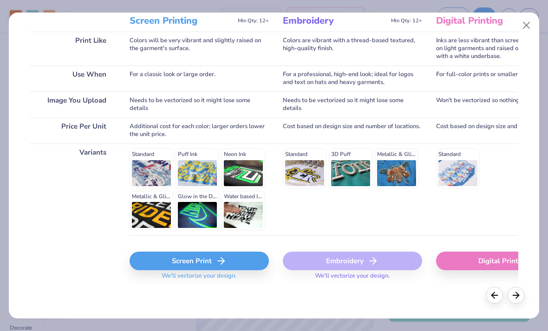
scroll to position [131, 0]
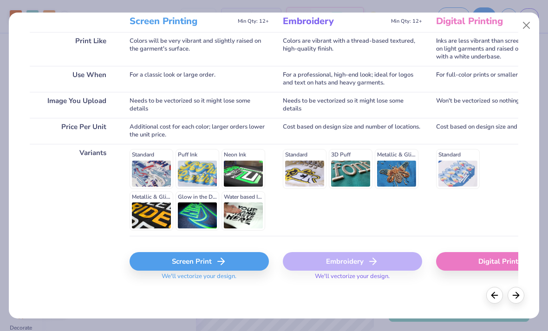
click at [213, 261] on div "Screen Print" at bounding box center [199, 261] width 139 height 19
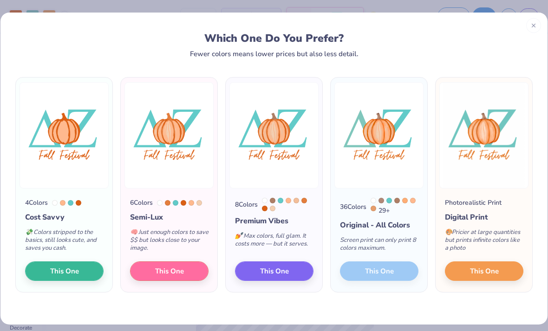
click at [77, 269] on span "This One" at bounding box center [64, 271] width 29 height 11
type input "13.91"
type input "18.00"
type input "3.50"
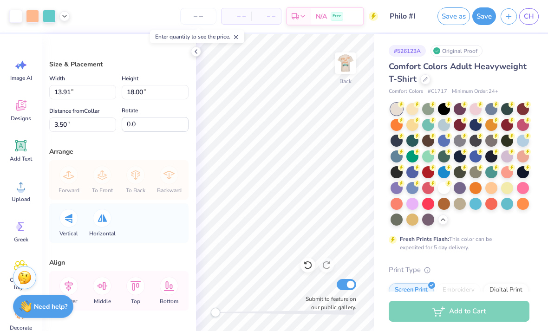
click at [18, 17] on div at bounding box center [15, 16] width 13 height 13
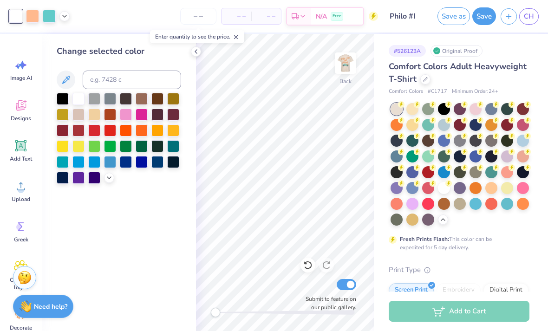
click at [26, 194] on div "Upload" at bounding box center [20, 191] width 33 height 35
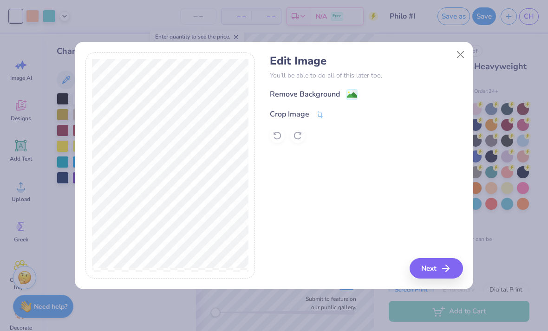
click at [325, 93] on div "Remove Background" at bounding box center [305, 94] width 70 height 11
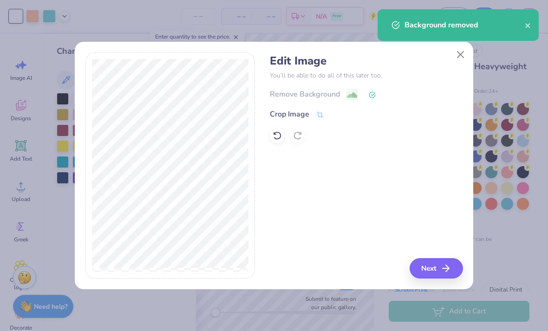
click at [445, 272] on icon "button" at bounding box center [445, 268] width 11 height 11
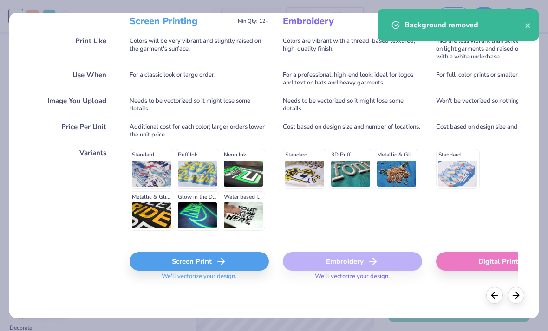
click at [209, 267] on div "Screen Print" at bounding box center [199, 261] width 139 height 19
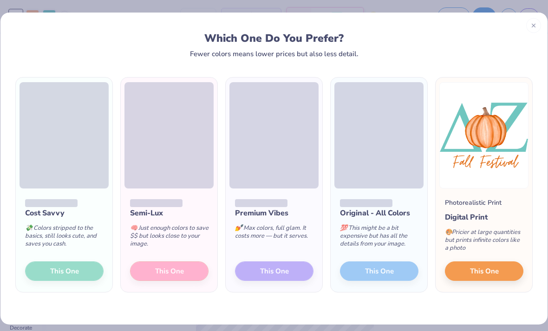
click at [66, 280] on div "Cost Savvy 💸 Colors stripped to the basics, still looks cute, and saves you cas…" at bounding box center [64, 240] width 97 height 104
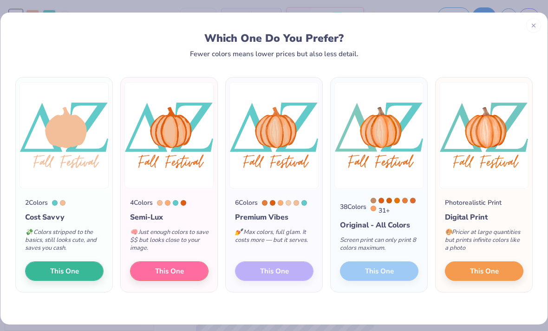
click at [188, 272] on button "This One" at bounding box center [169, 270] width 78 height 19
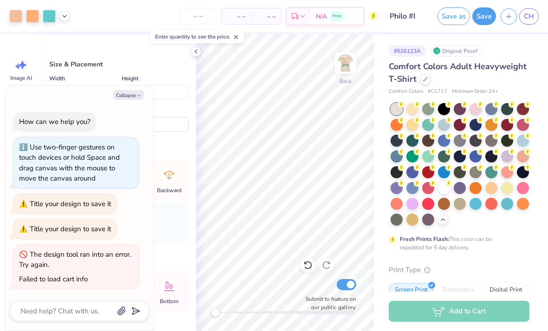
type textarea "x"
type input "13.91"
type input "18.00"
type input "3.50"
type textarea "x"
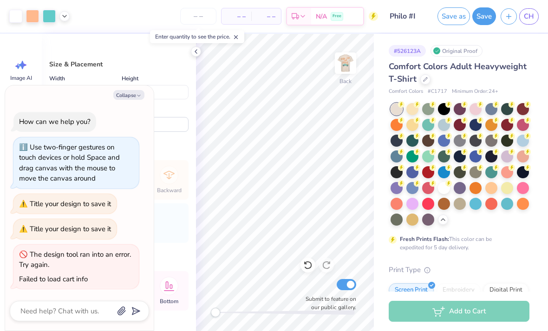
type input "14.17"
type input "10.52"
type input "7.24"
type textarea "x"
type input "13.91"
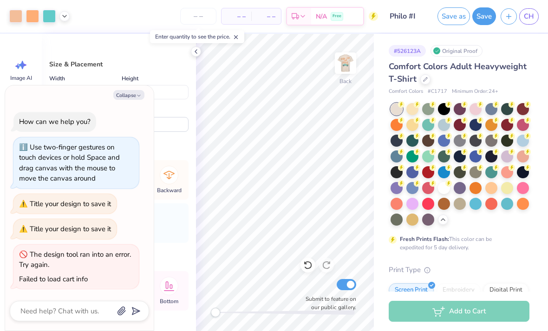
type input "18.00"
type input "3.50"
type textarea "x"
type input "14.17"
type input "10.52"
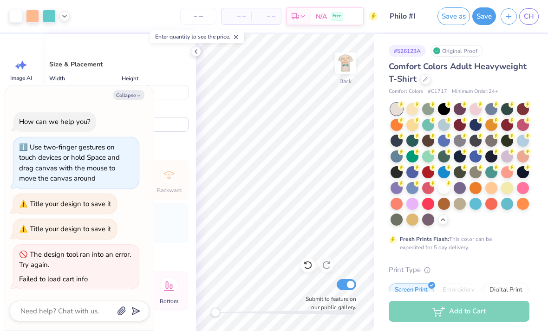
type input "7.24"
type textarea "x"
type input "13.91"
type input "18.00"
type input "3.50"
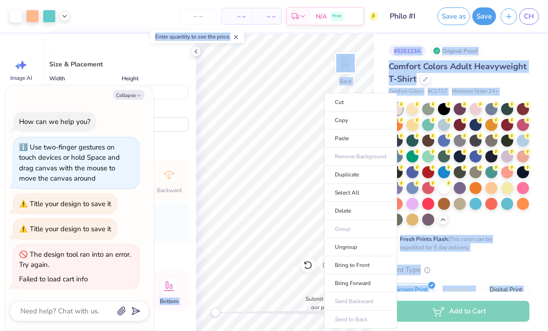
click at [355, 211] on li "Delete" at bounding box center [360, 211] width 73 height 18
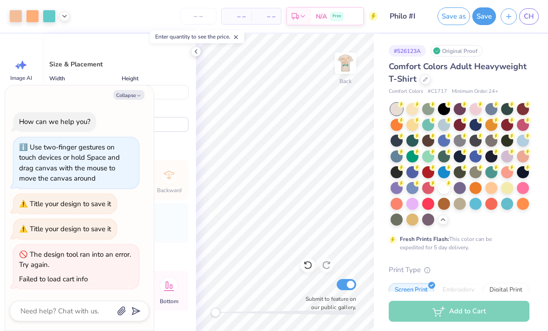
type textarea "x"
type input "5.00"
type input "3.71"
type input "4.20"
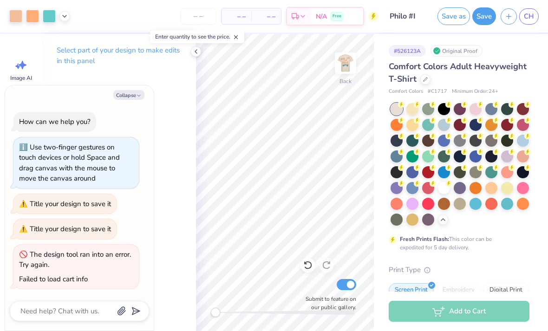
click at [349, 71] on img at bounding box center [345, 63] width 19 height 19
click at [345, 64] on img at bounding box center [345, 63] width 19 height 19
click at [483, 21] on button "Save" at bounding box center [484, 16] width 24 height 18
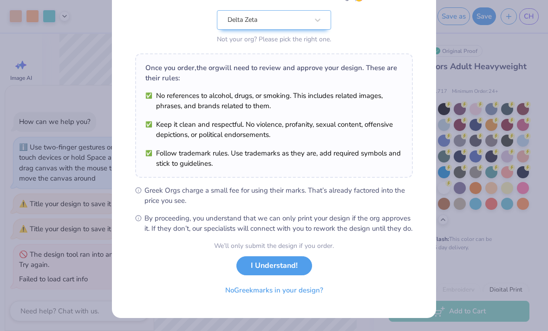
scroll to position [104, 0]
click at [275, 274] on button "I Understand!" at bounding box center [274, 265] width 76 height 19
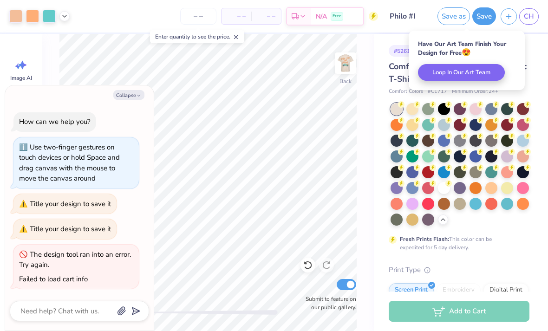
click at [130, 100] on button "Collapse" at bounding box center [128, 95] width 31 height 10
type textarea "x"
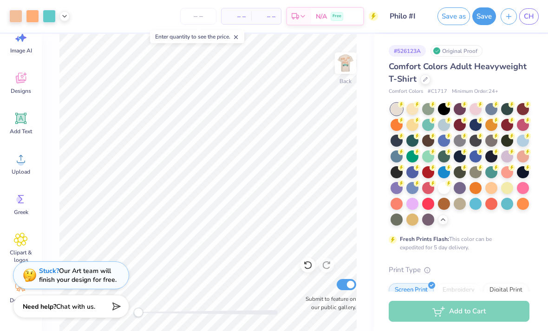
scroll to position [36, 0]
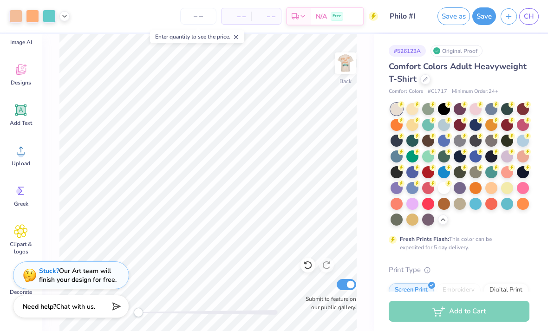
click at [21, 240] on span "Clipart & logos" at bounding box center [21, 247] width 31 height 15
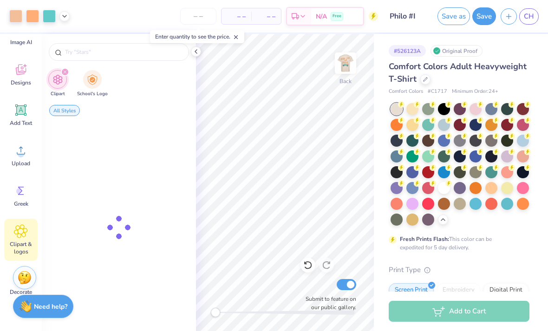
scroll to position [0, 0]
type input "Festival"
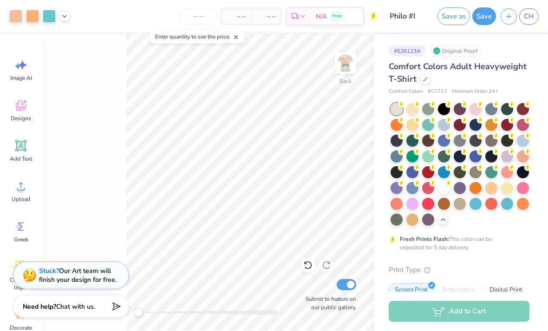
scroll to position [36, 0]
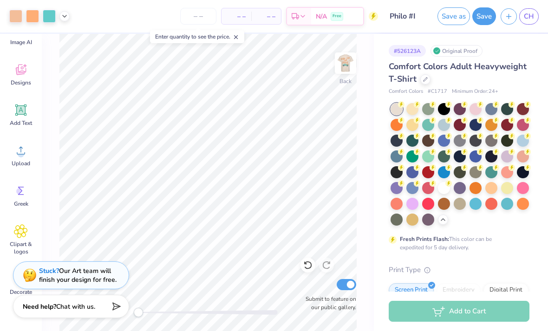
click at [19, 239] on div "Clipart & logos" at bounding box center [20, 240] width 33 height 42
click at [24, 235] on icon at bounding box center [20, 231] width 13 height 14
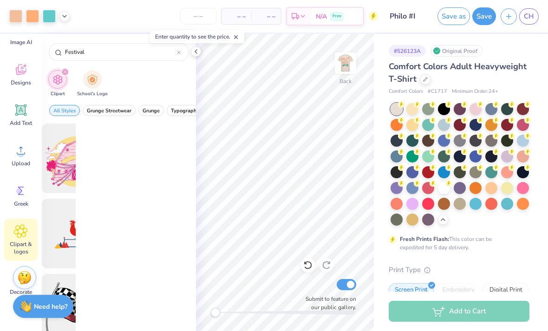
scroll to position [0, 0]
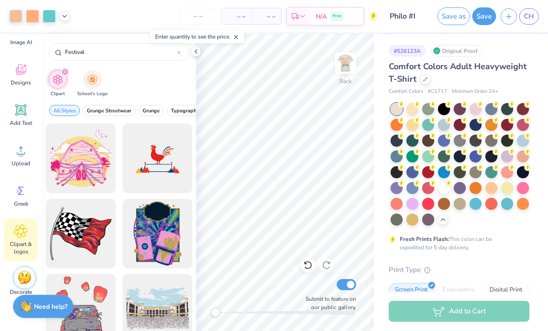
click at [177, 53] on icon at bounding box center [179, 53] width 4 height 4
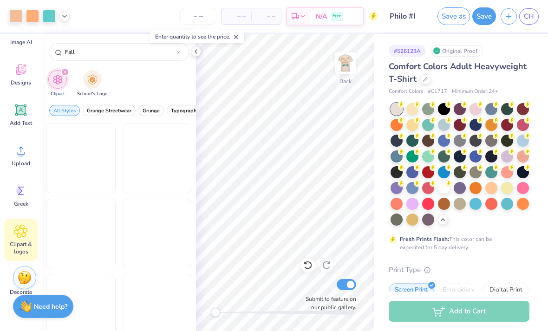
type input "Fall"
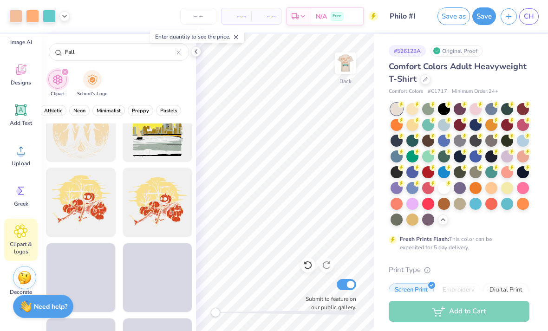
scroll to position [1042, 0]
